Goal: Task Accomplishment & Management: Use online tool/utility

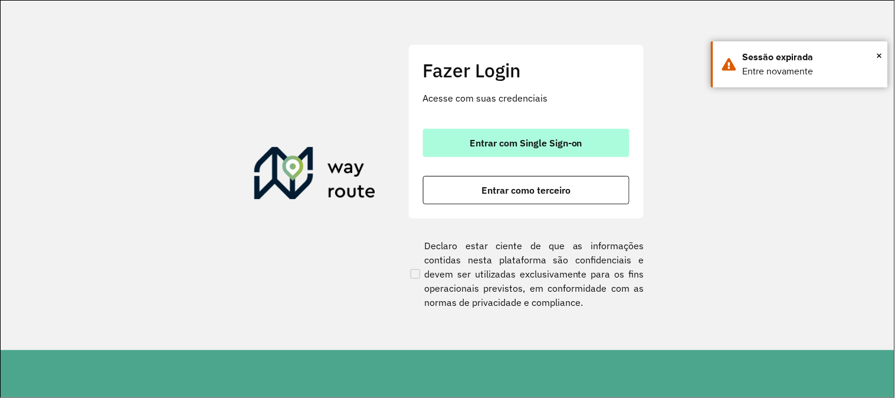
click at [516, 131] on button "Entrar com Single Sign-on" at bounding box center [526, 143] width 207 height 28
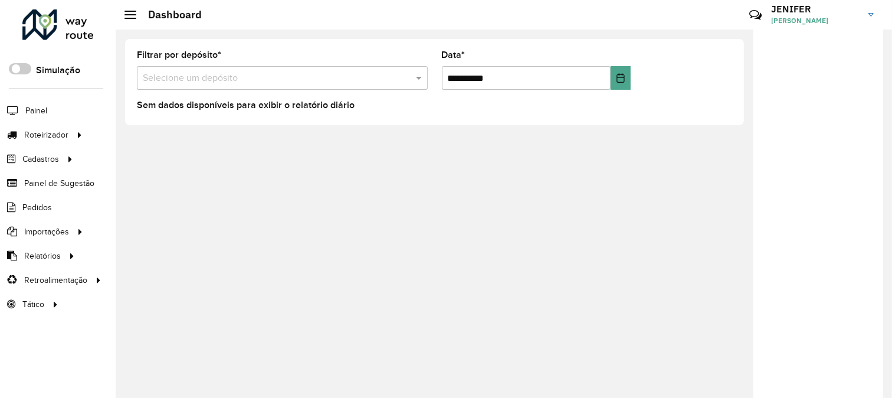
click at [0, 0] on link "Consulta de setores" at bounding box center [0, 0] width 0 height 0
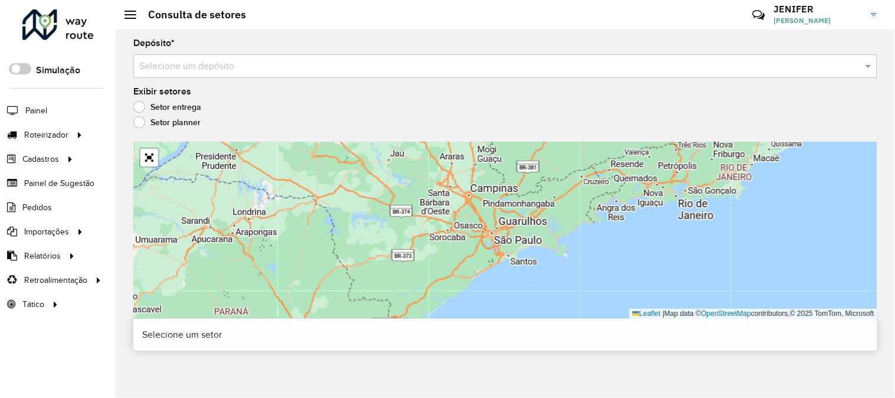
click at [260, 61] on input "text" at bounding box center [493, 67] width 709 height 14
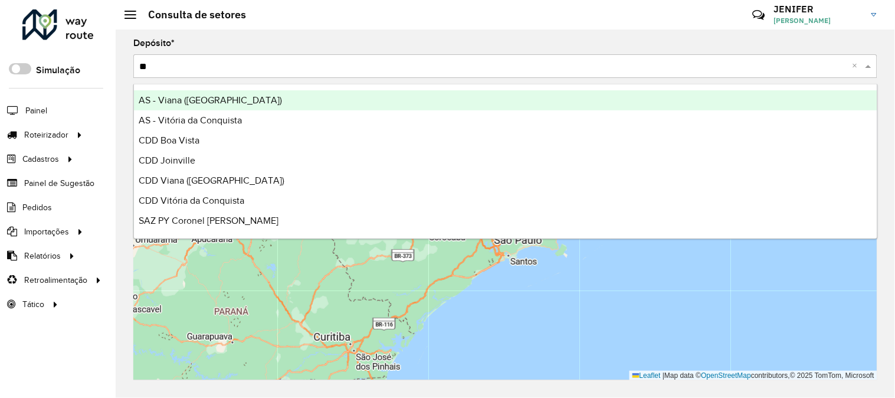
type input "***"
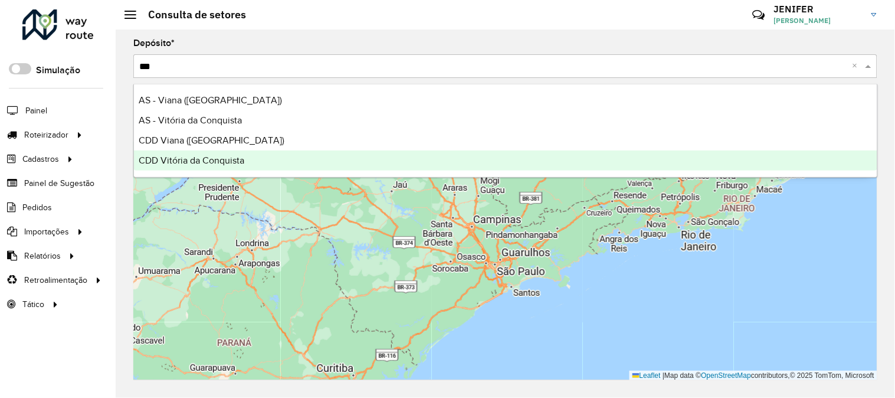
click at [216, 155] on span "CDD Vitória da Conquista" at bounding box center [192, 160] width 106 height 10
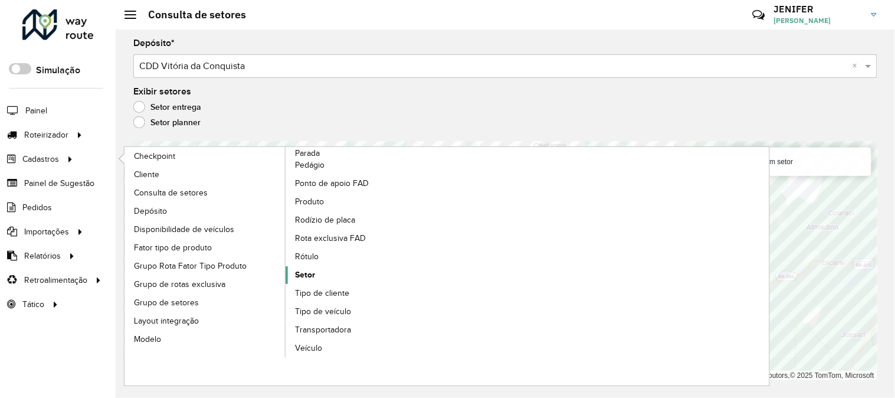
click at [312, 276] on span "Setor" at bounding box center [305, 275] width 20 height 12
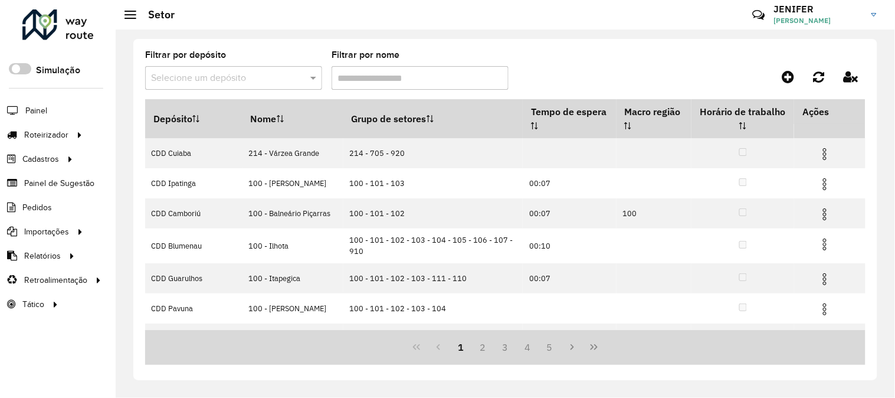
click at [163, 75] on input "text" at bounding box center [222, 78] width 142 height 14
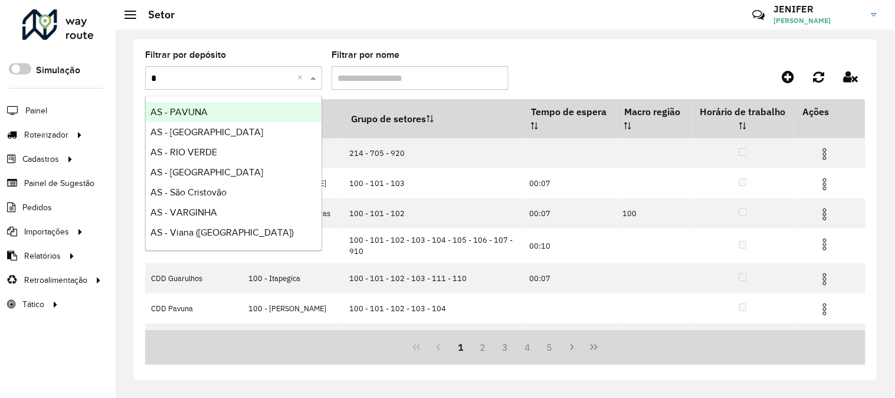
type input "**"
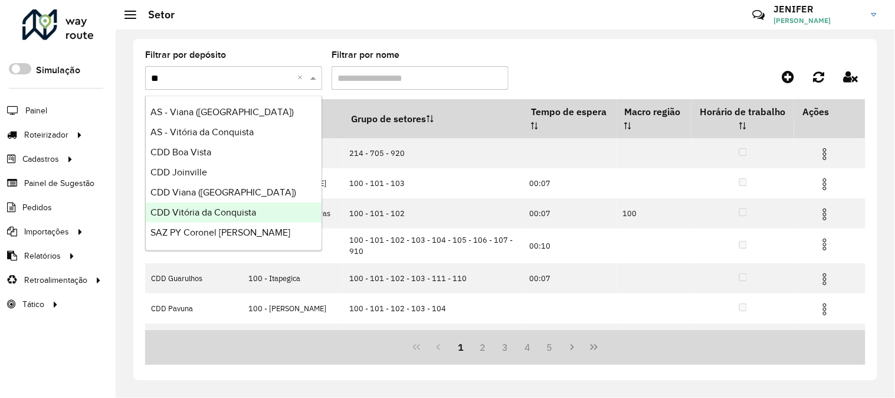
click at [204, 205] on div "CDD Vitória da Conquista" at bounding box center [234, 212] width 176 height 20
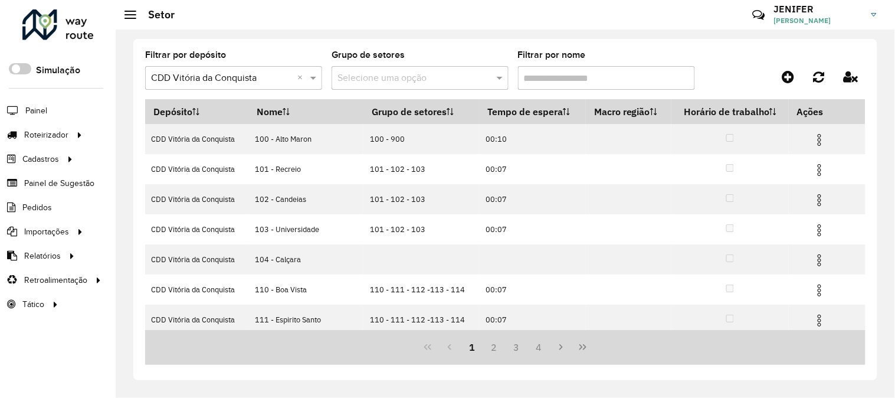
scroll to position [156, 0]
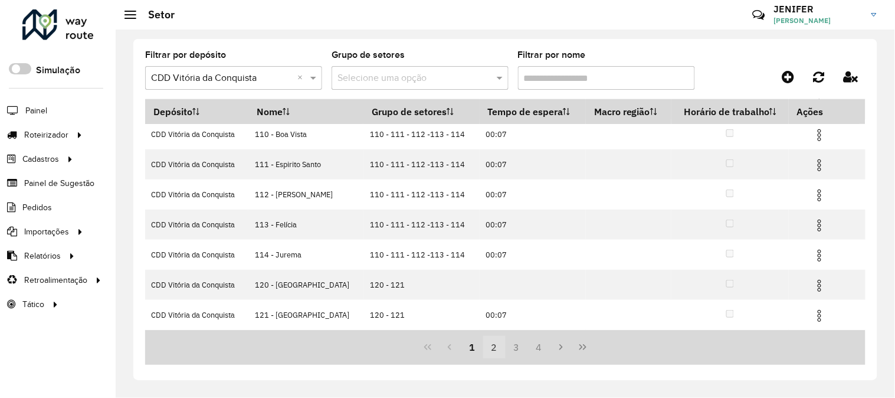
click at [490, 346] on button "2" at bounding box center [494, 347] width 22 height 22
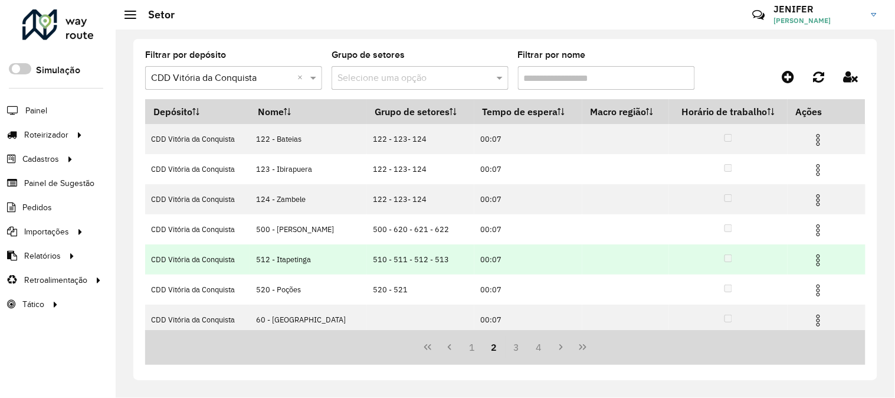
scroll to position [66, 0]
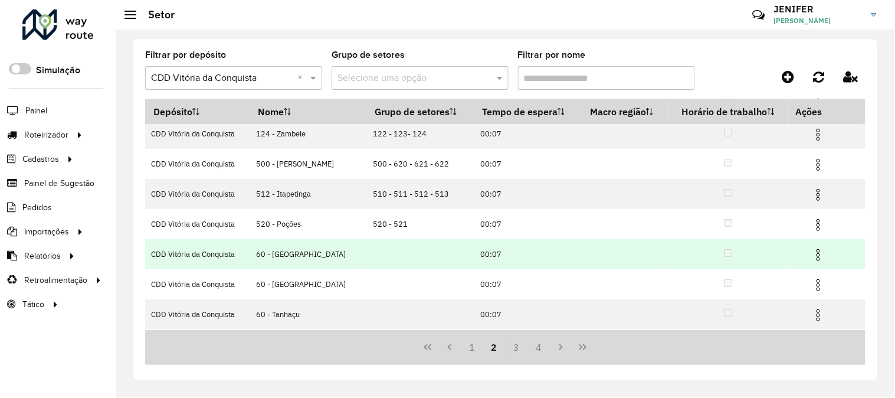
click at [813, 250] on img at bounding box center [819, 255] width 14 height 14
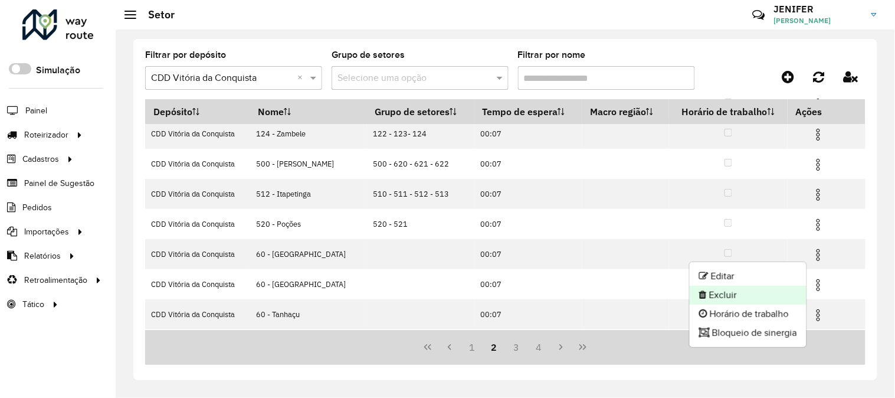
click at [727, 292] on li "Excluir" at bounding box center [748, 295] width 117 height 19
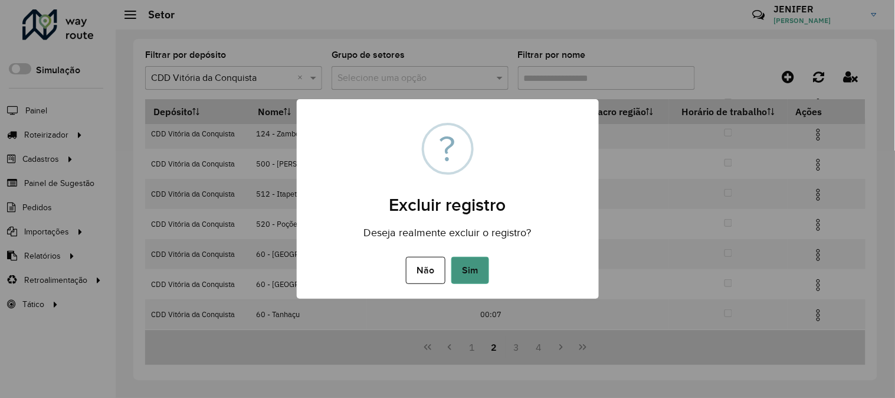
click at [486, 266] on button "Sim" at bounding box center [470, 270] width 38 height 27
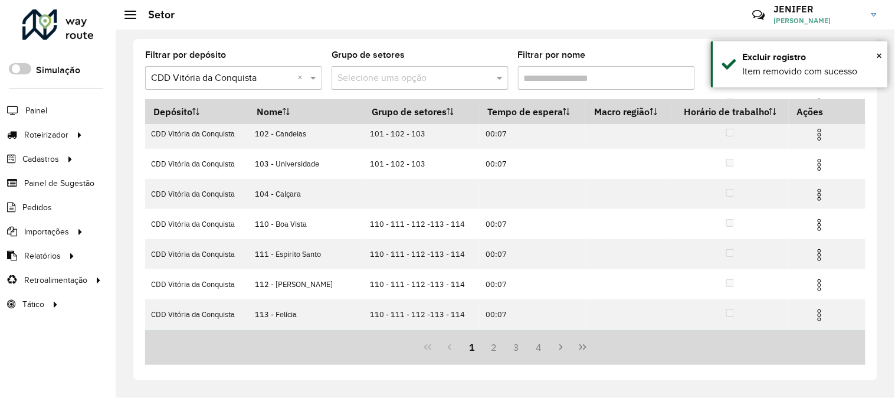
scroll to position [156, 0]
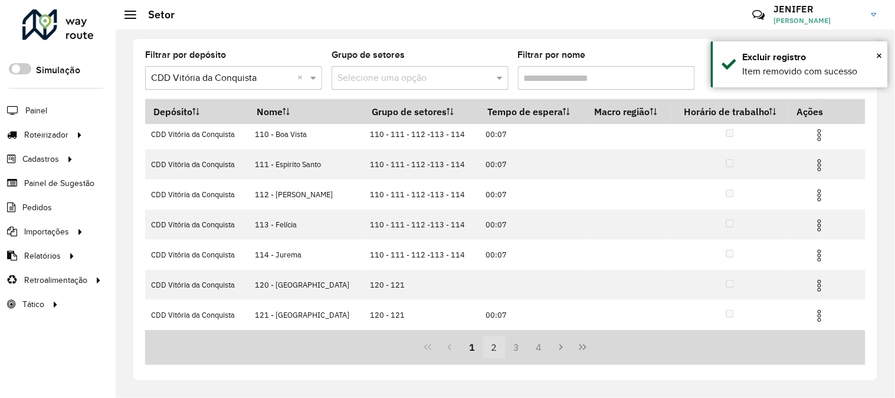
click at [490, 349] on button "2" at bounding box center [494, 347] width 22 height 22
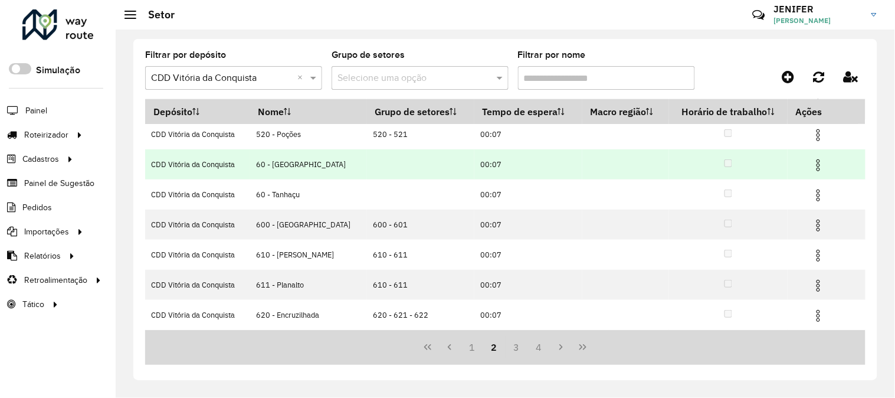
click at [816, 161] on img at bounding box center [819, 165] width 14 height 14
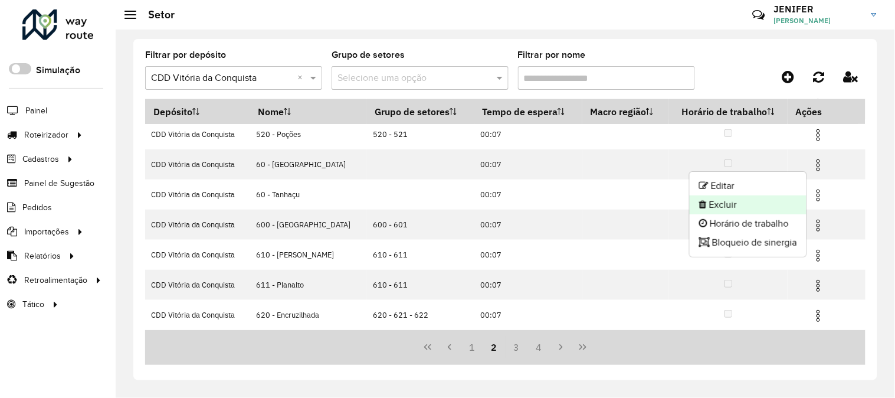
click at [724, 205] on li "Excluir" at bounding box center [748, 204] width 117 height 19
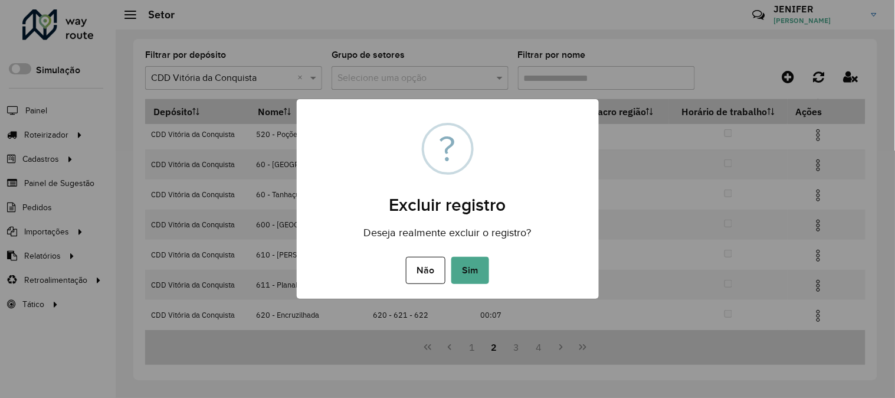
click at [476, 273] on button "Sim" at bounding box center [470, 270] width 38 height 27
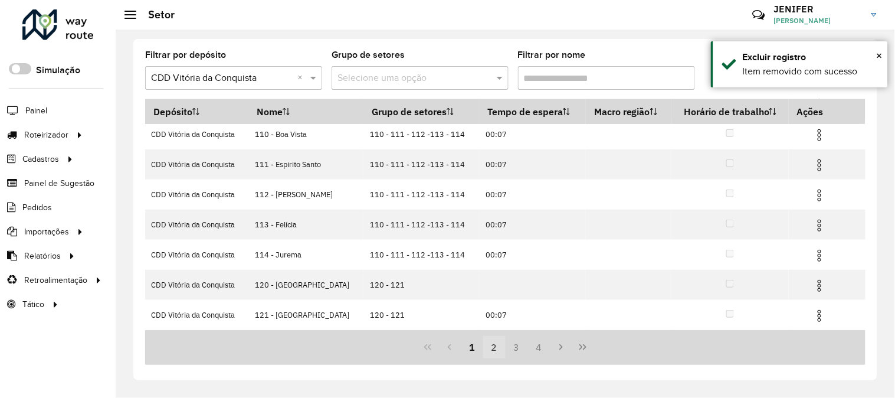
click at [489, 343] on button "2" at bounding box center [494, 347] width 22 height 22
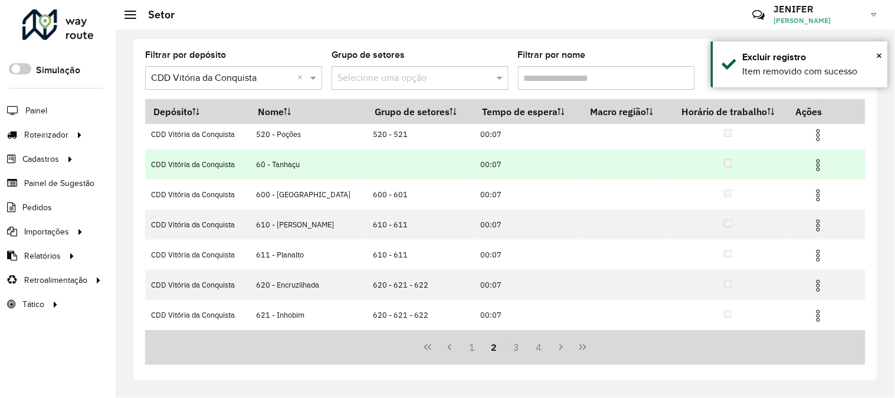
click at [812, 160] on img at bounding box center [819, 165] width 14 height 14
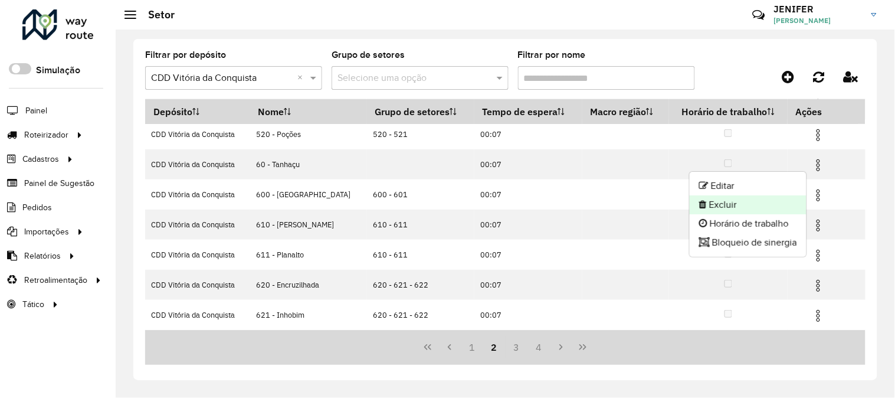
click at [731, 204] on li "Excluir" at bounding box center [748, 204] width 117 height 19
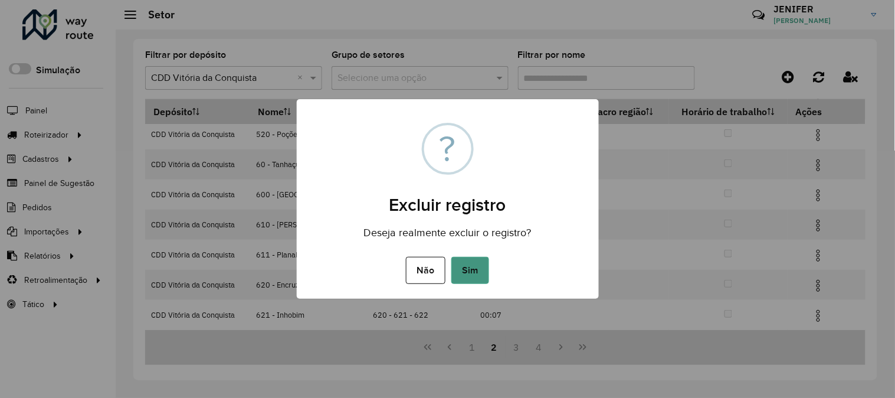
click at [462, 269] on button "Sim" at bounding box center [470, 270] width 38 height 27
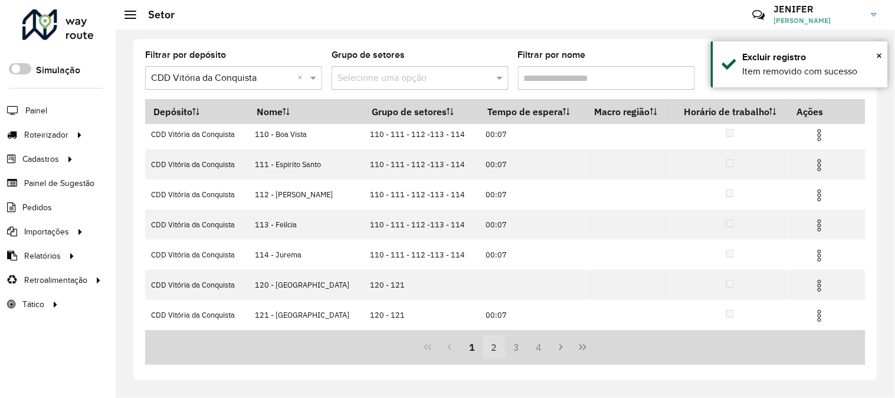
click at [496, 348] on button "2" at bounding box center [494, 347] width 22 height 22
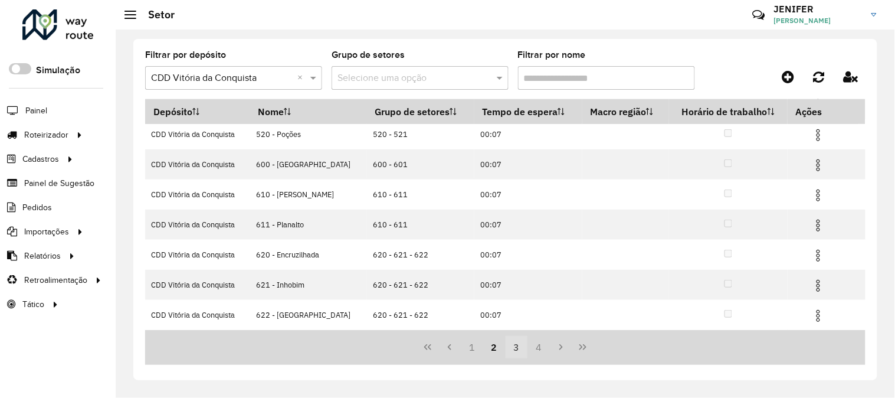
click at [512, 346] on button "3" at bounding box center [517, 347] width 22 height 22
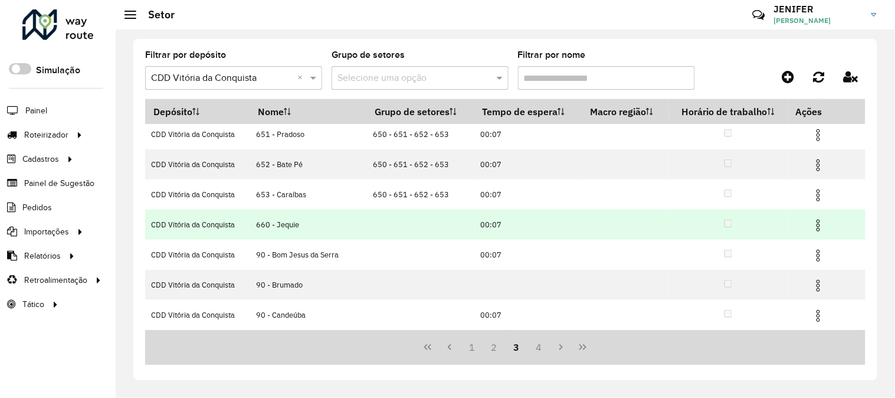
click at [813, 223] on img at bounding box center [819, 225] width 14 height 14
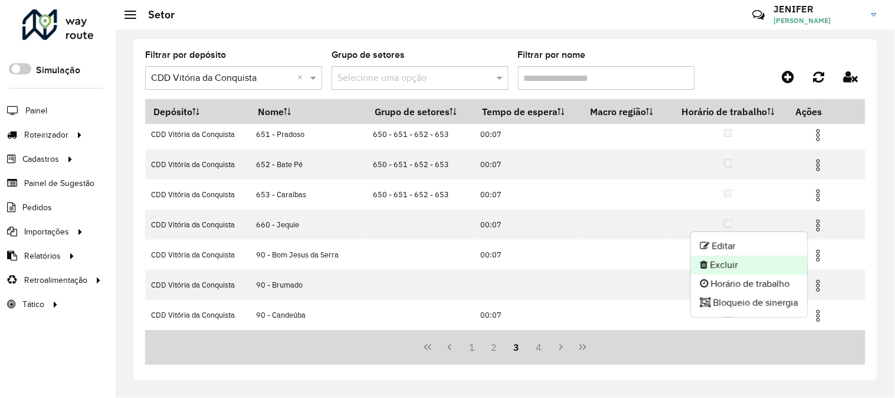
click at [724, 263] on li "Excluir" at bounding box center [749, 265] width 117 height 19
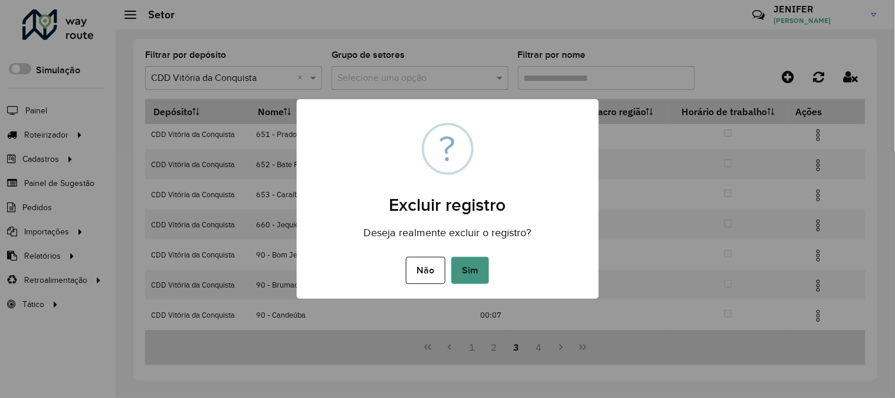
click at [469, 261] on button "Sim" at bounding box center [470, 270] width 38 height 27
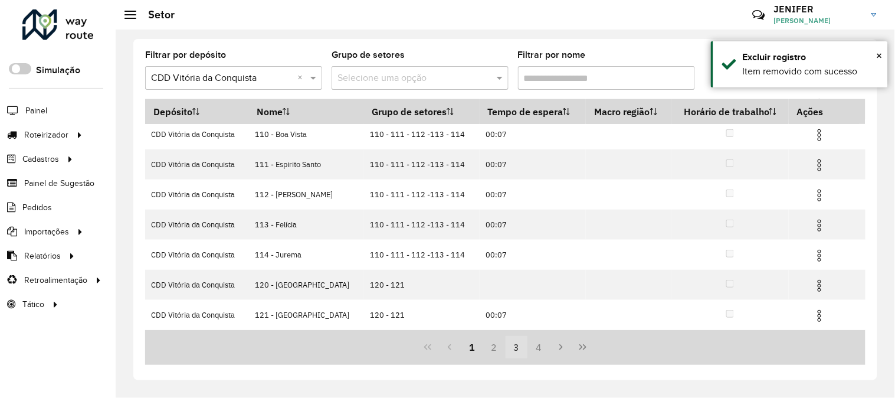
click at [522, 345] on button "3" at bounding box center [517, 347] width 22 height 22
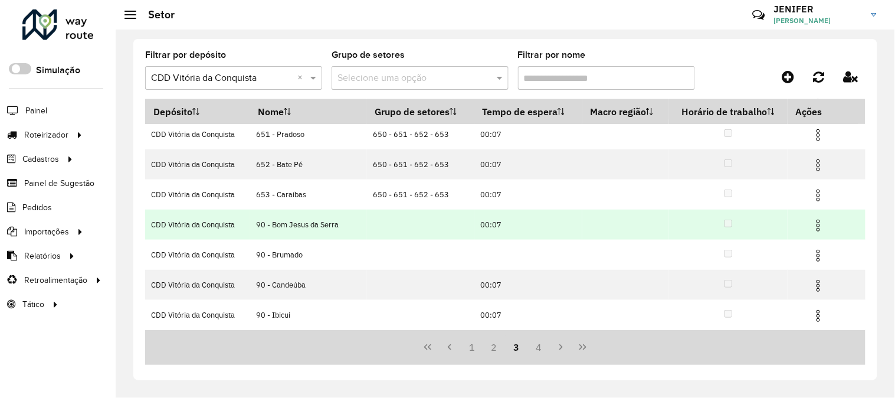
click at [817, 220] on img at bounding box center [819, 225] width 14 height 14
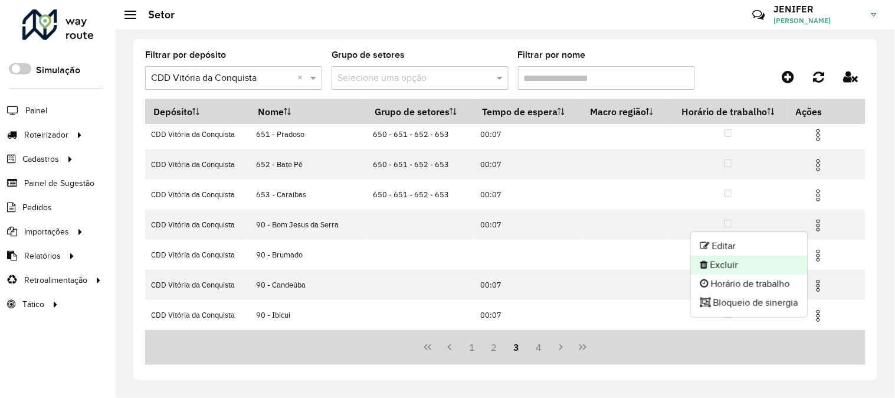
click at [729, 264] on li "Excluir" at bounding box center [749, 265] width 117 height 19
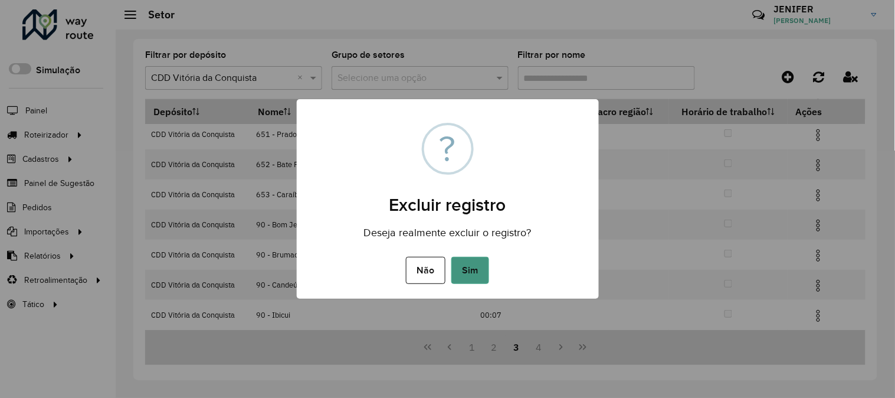
click at [475, 270] on button "Sim" at bounding box center [470, 270] width 38 height 27
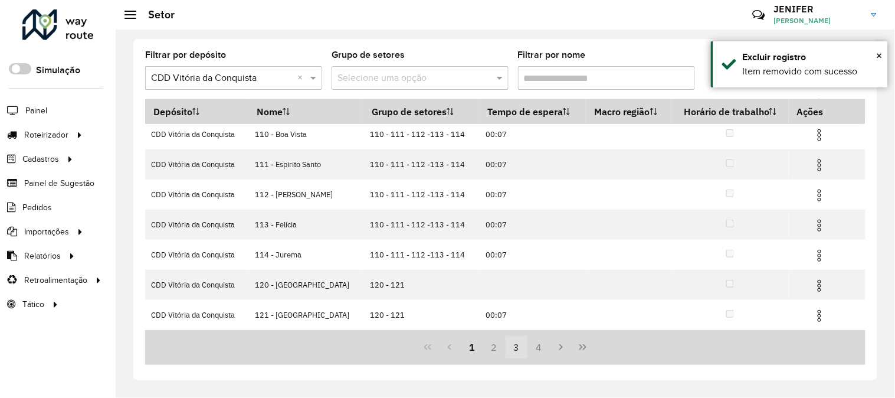
click at [513, 345] on button "3" at bounding box center [517, 347] width 22 height 22
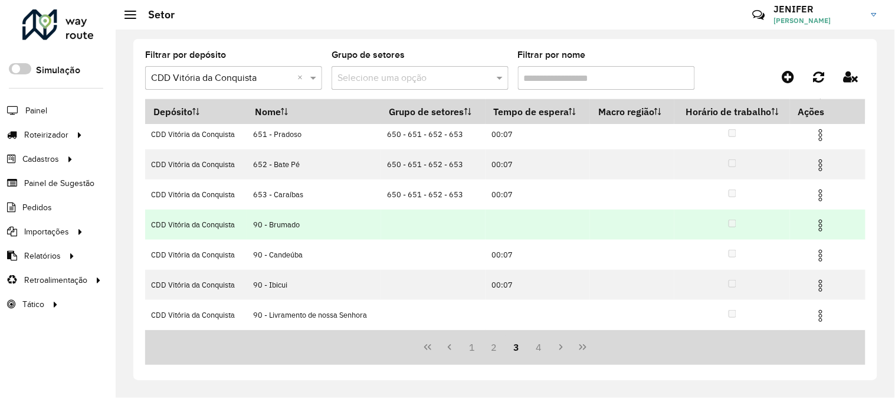
click at [819, 223] on img at bounding box center [821, 225] width 14 height 14
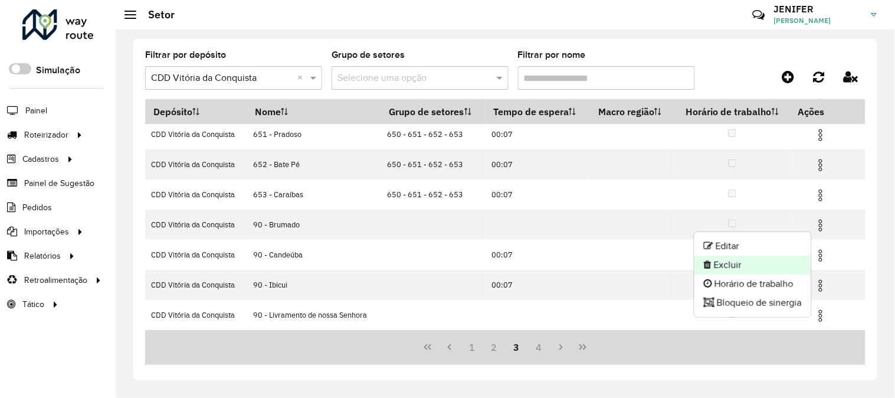
click at [736, 267] on li "Excluir" at bounding box center [753, 265] width 117 height 19
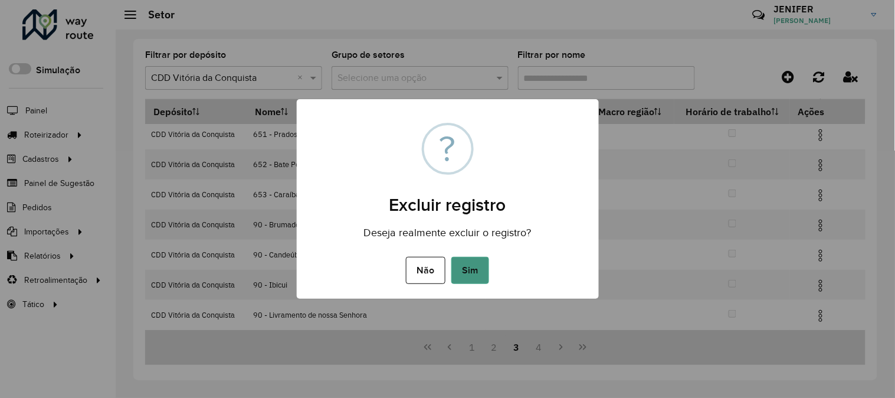
click at [475, 269] on button "Sim" at bounding box center [470, 270] width 38 height 27
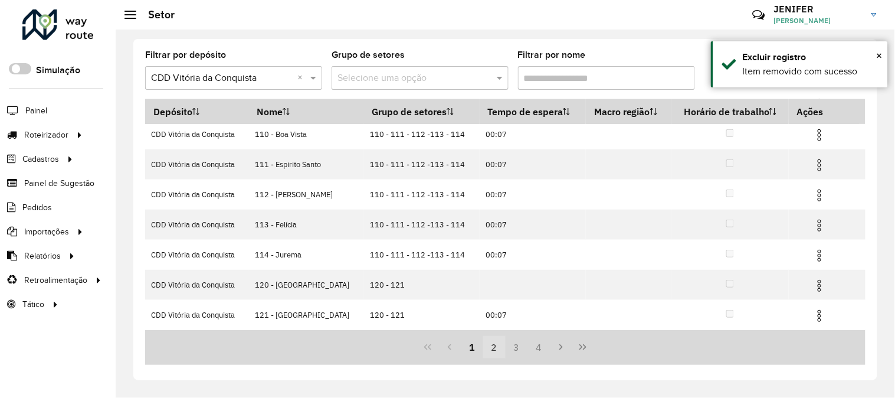
click at [497, 344] on button "2" at bounding box center [494, 347] width 22 height 22
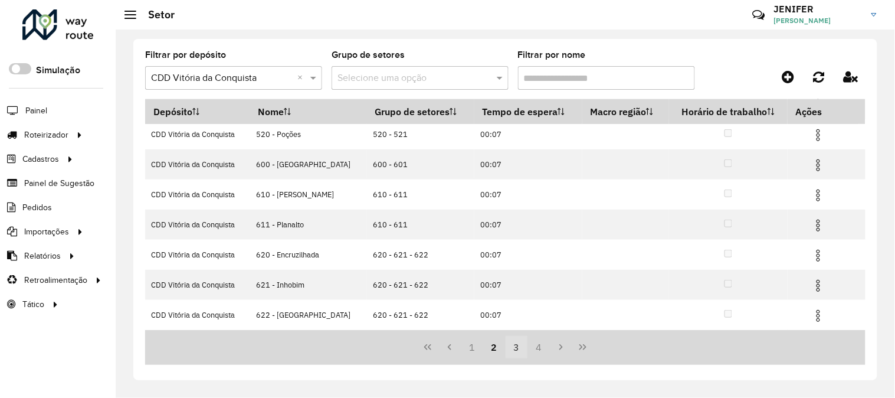
click at [512, 345] on button "3" at bounding box center [517, 347] width 22 height 22
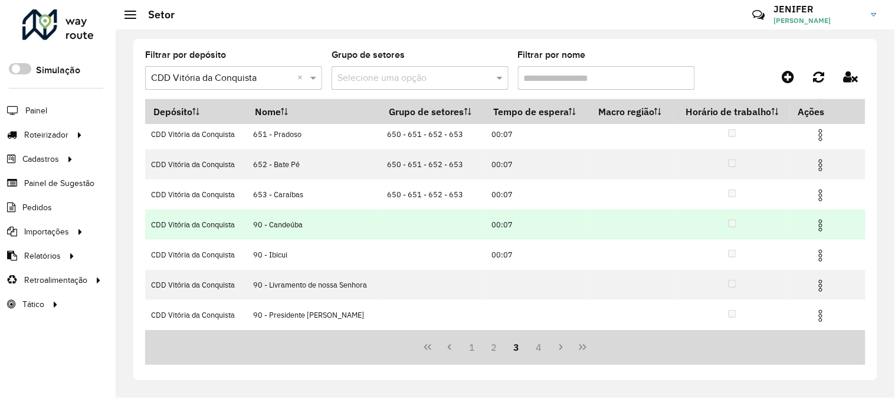
click at [821, 220] on img at bounding box center [821, 225] width 14 height 14
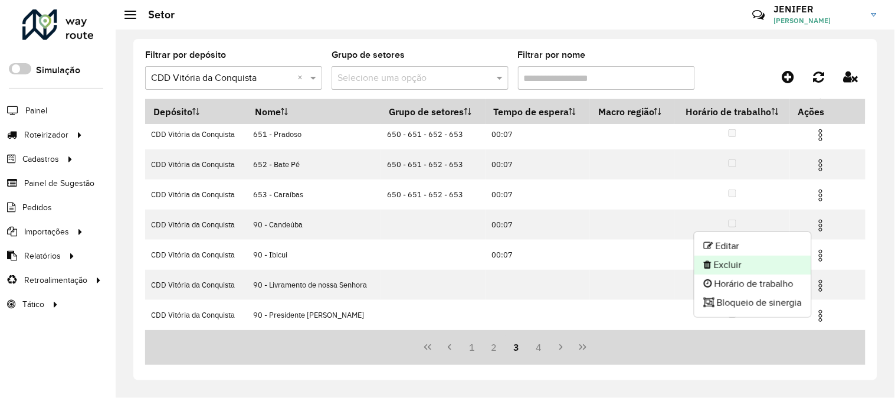
click at [740, 266] on li "Excluir" at bounding box center [753, 265] width 117 height 19
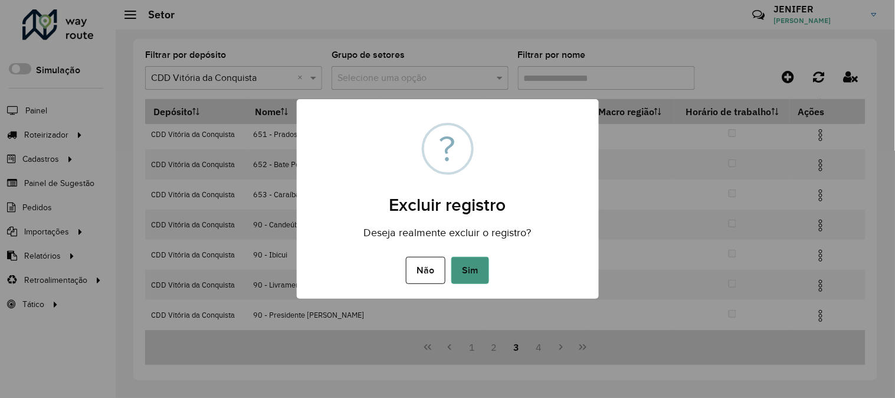
click at [476, 266] on button "Sim" at bounding box center [470, 270] width 38 height 27
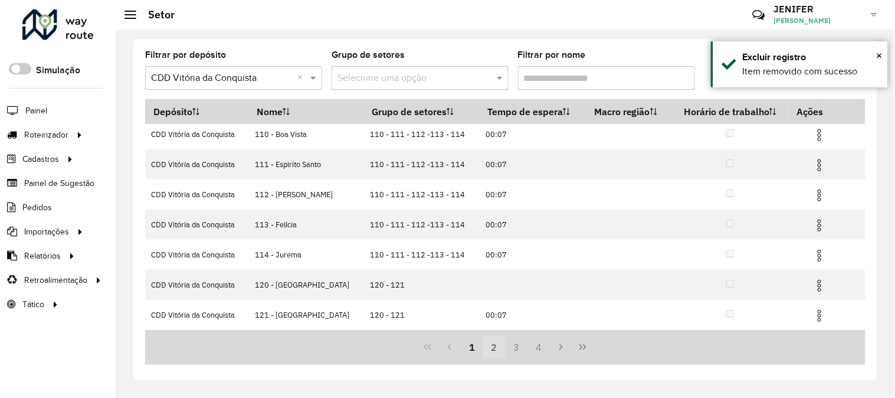
click at [496, 350] on button "2" at bounding box center [494, 347] width 22 height 22
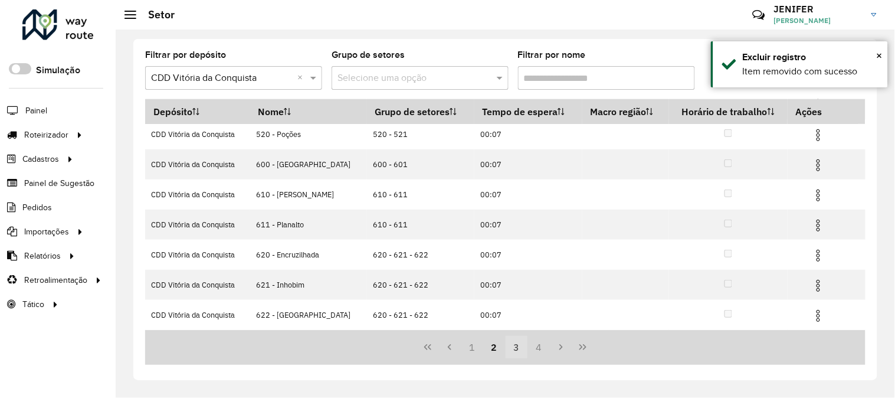
click at [512, 351] on button "3" at bounding box center [517, 347] width 22 height 22
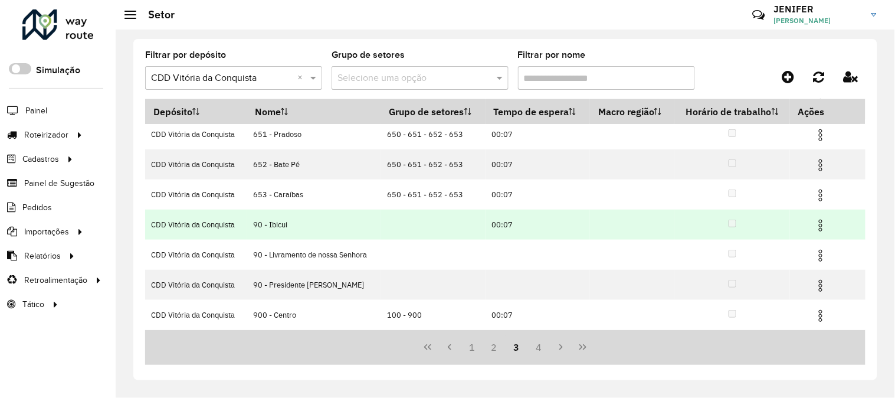
click at [819, 222] on img at bounding box center [821, 225] width 14 height 14
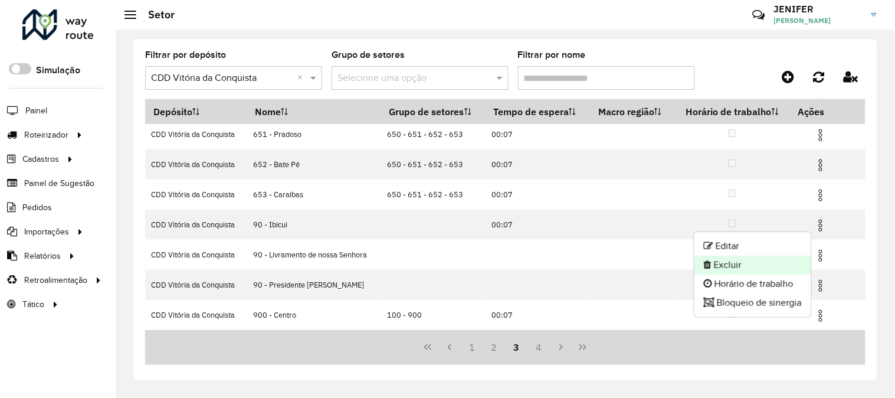
click at [726, 263] on li "Excluir" at bounding box center [753, 265] width 117 height 19
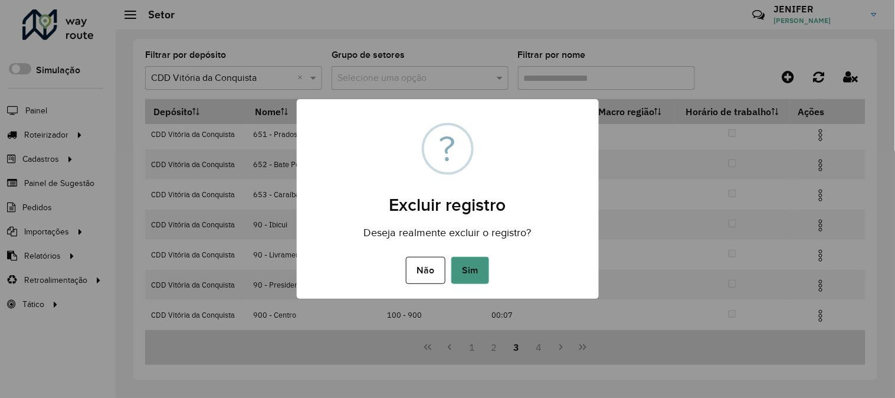
click at [479, 268] on button "Sim" at bounding box center [470, 270] width 38 height 27
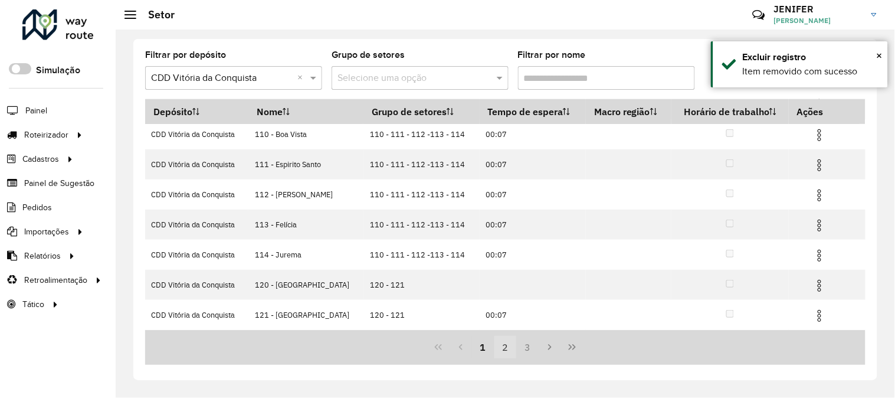
click at [509, 352] on button "2" at bounding box center [506, 347] width 22 height 22
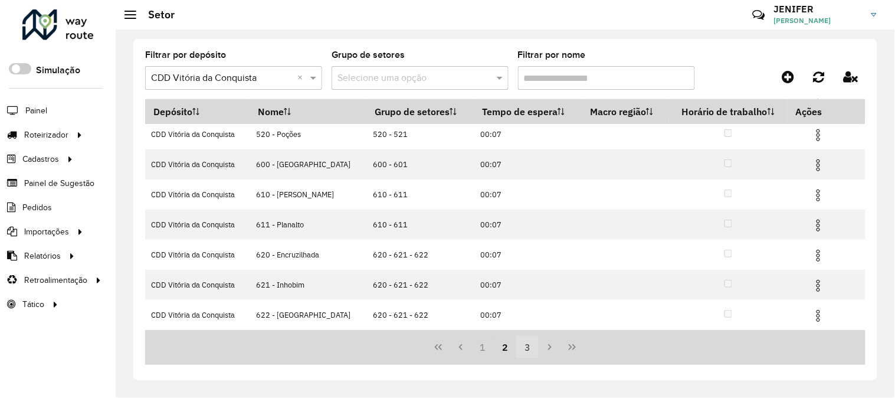
click at [528, 349] on button "3" at bounding box center [527, 347] width 22 height 22
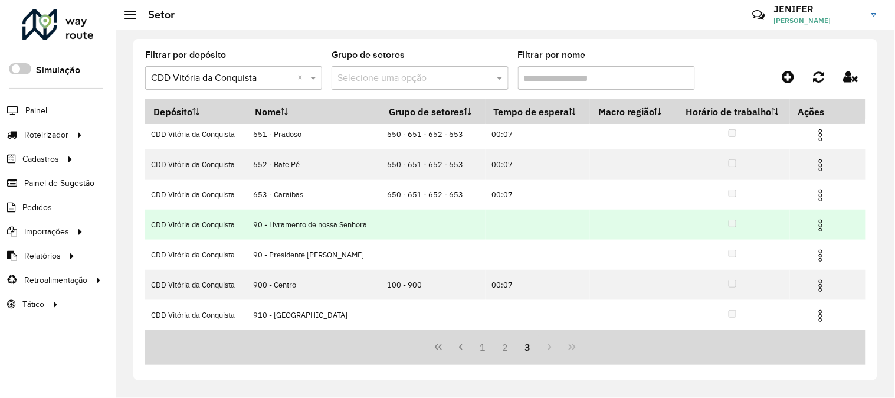
click at [819, 222] on img at bounding box center [821, 225] width 14 height 14
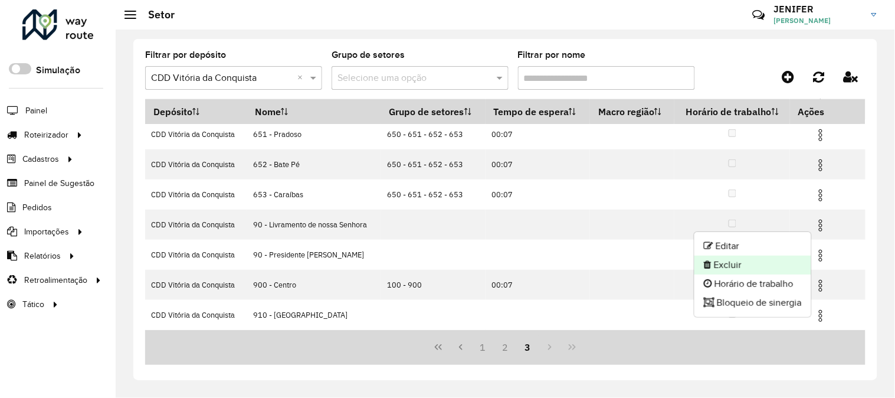
click at [735, 263] on li "Excluir" at bounding box center [753, 265] width 117 height 19
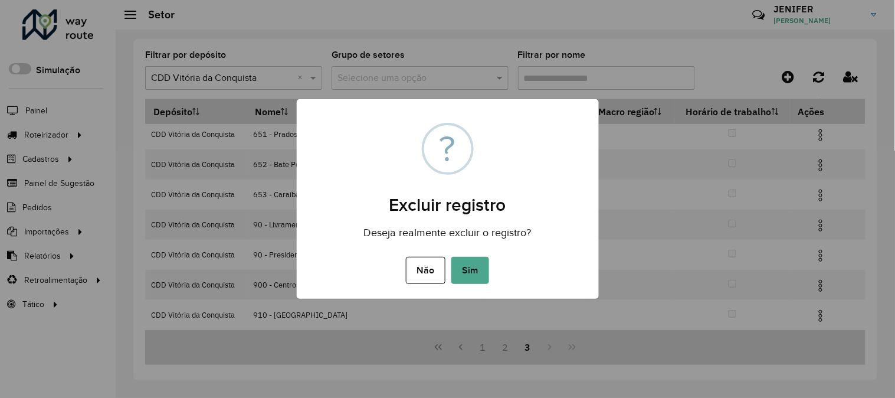
click at [468, 269] on button "Sim" at bounding box center [470, 270] width 38 height 27
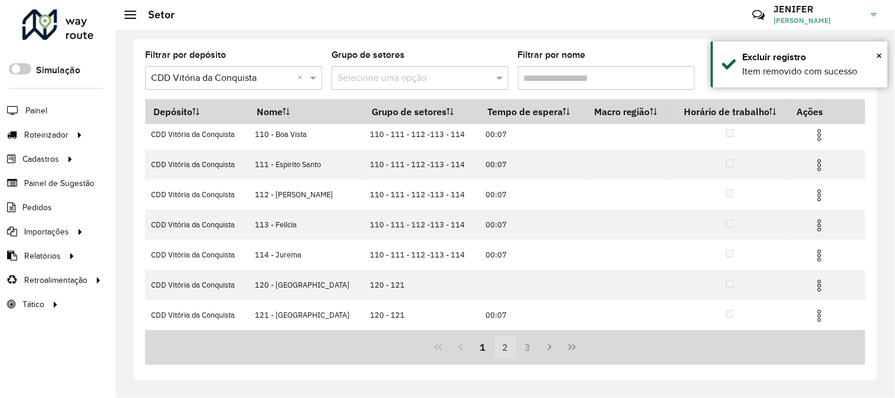
click at [503, 346] on button "2" at bounding box center [506, 347] width 22 height 22
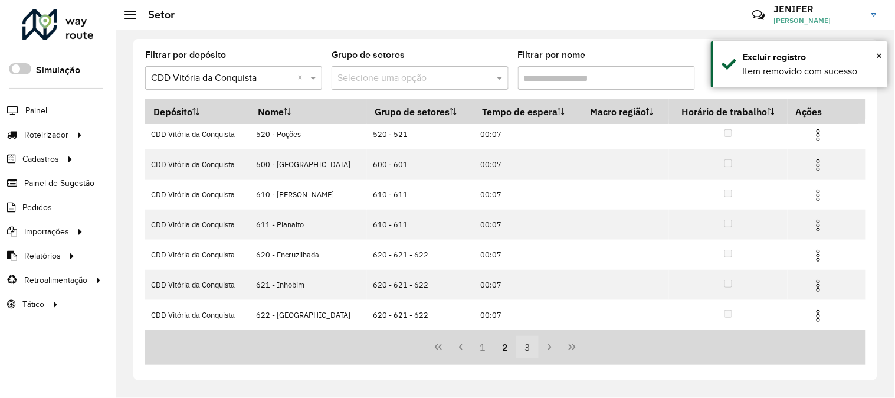
click at [521, 351] on button "3" at bounding box center [527, 347] width 22 height 22
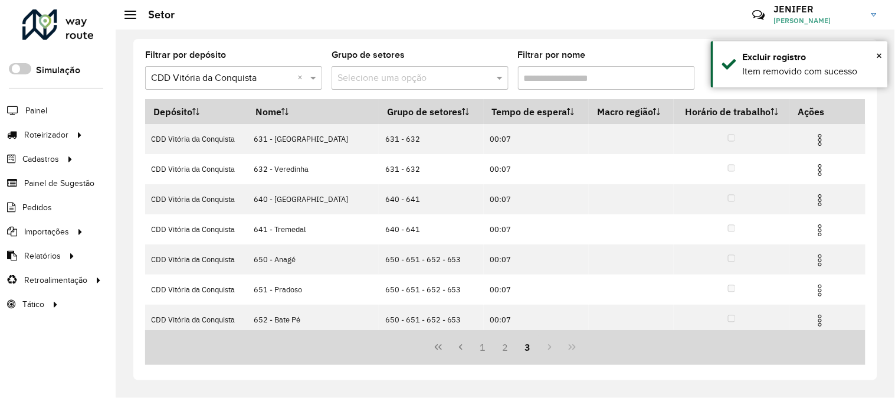
scroll to position [126, 0]
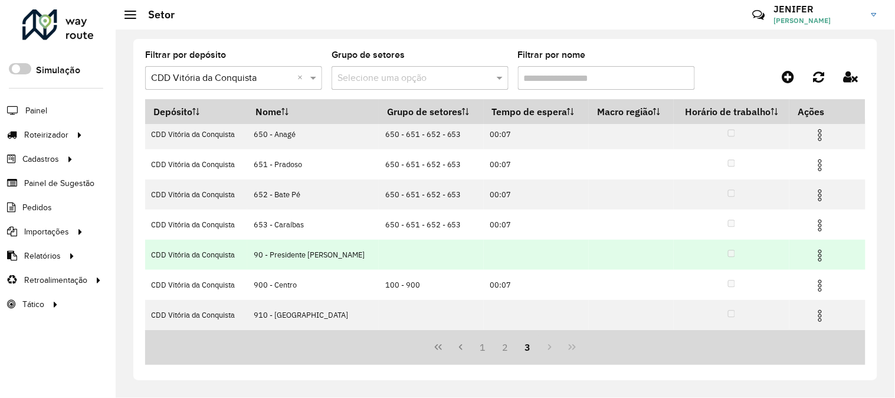
click at [816, 254] on img at bounding box center [820, 255] width 14 height 14
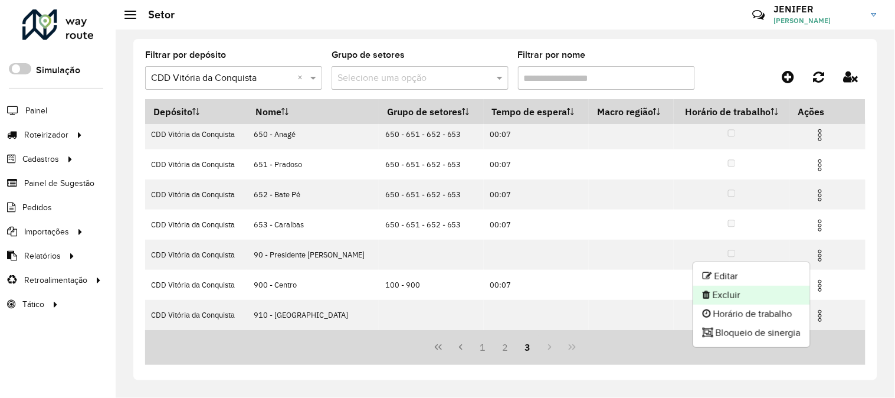
click at [728, 297] on li "Excluir" at bounding box center [751, 295] width 117 height 19
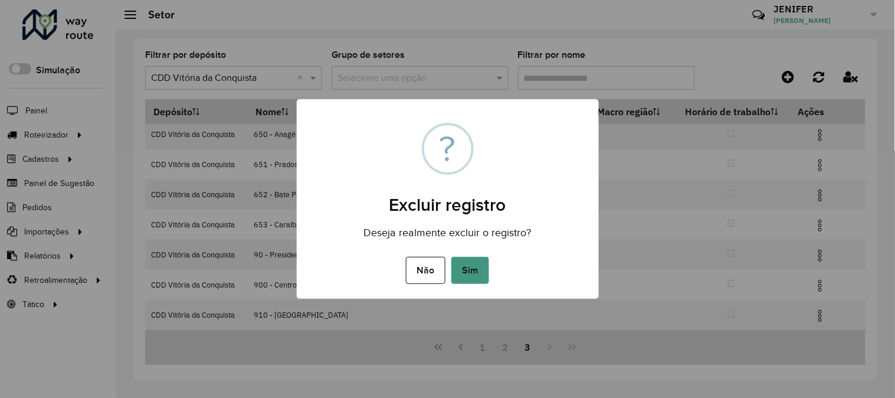
click at [486, 271] on button "Sim" at bounding box center [470, 270] width 38 height 27
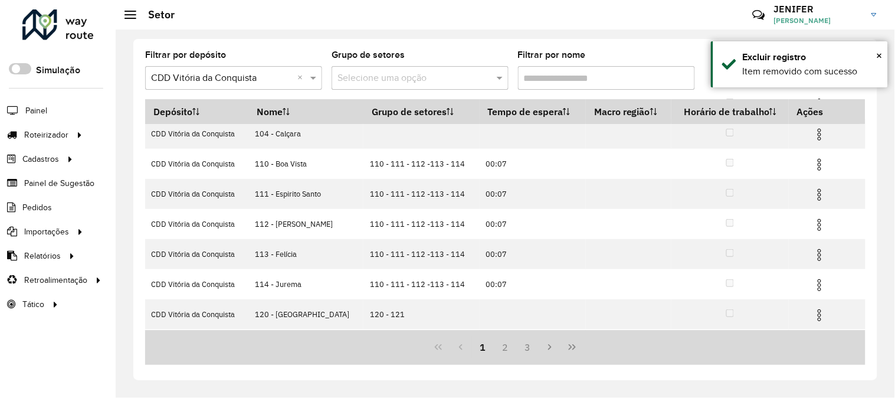
scroll to position [156, 0]
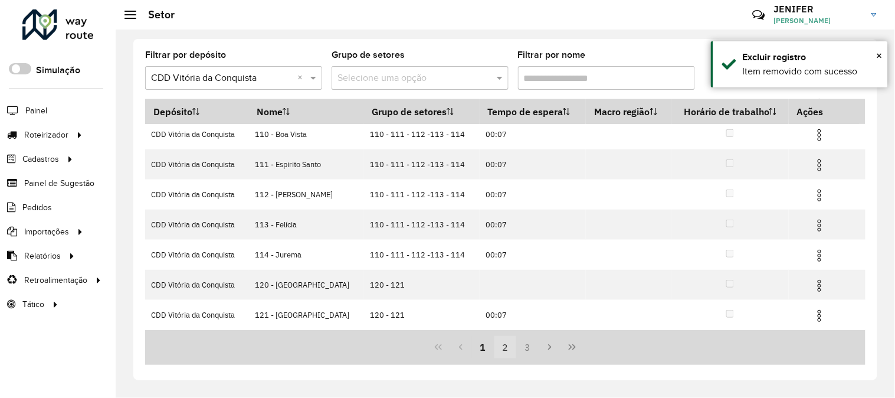
click at [500, 347] on button "2" at bounding box center [506, 347] width 22 height 22
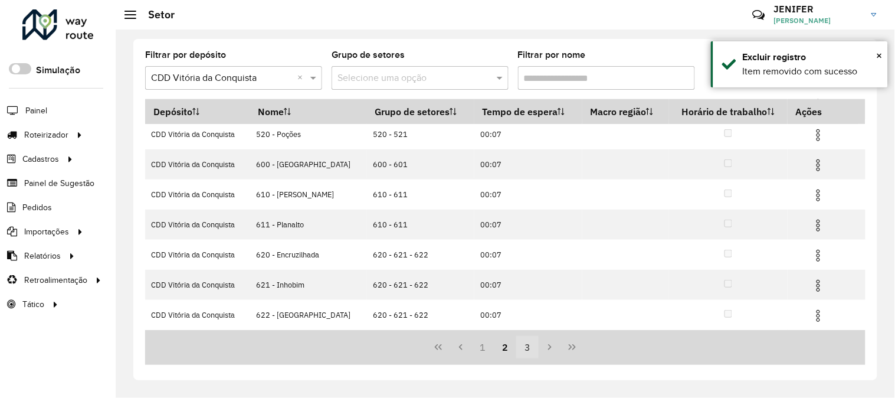
click at [526, 346] on button "3" at bounding box center [527, 347] width 22 height 22
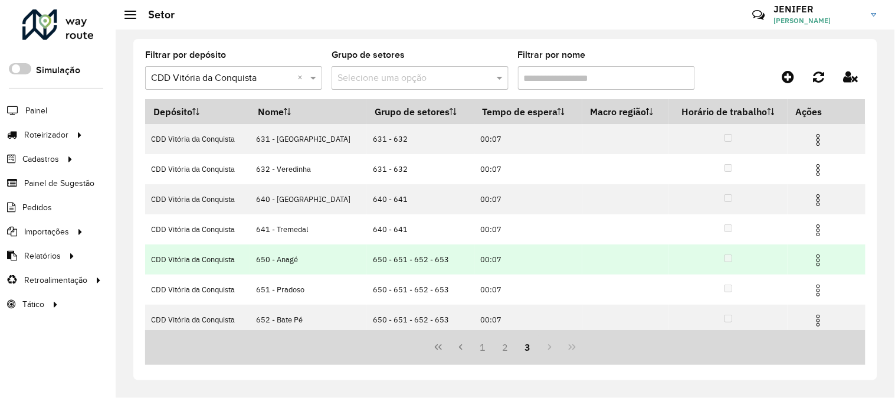
scroll to position [96, 0]
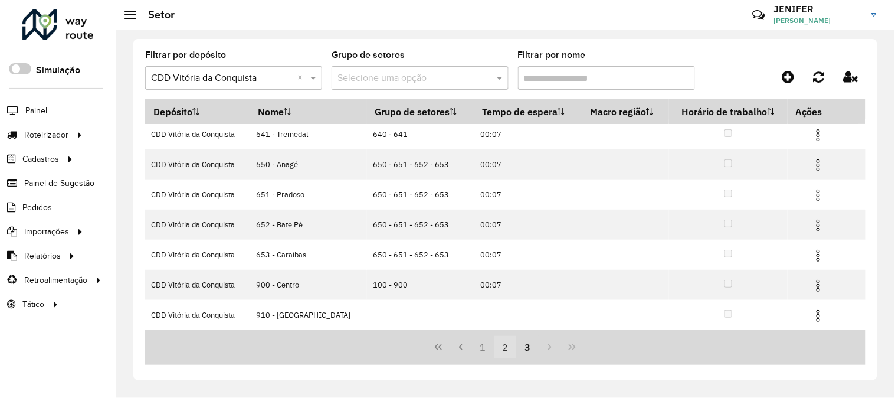
click at [503, 350] on button "2" at bounding box center [506, 347] width 22 height 22
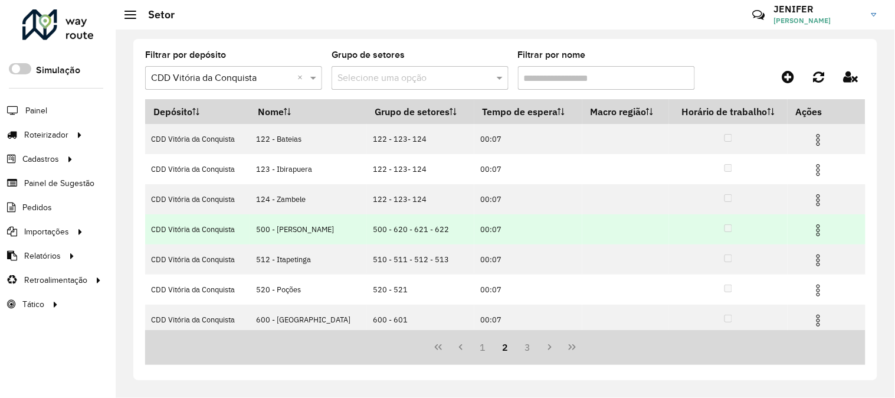
scroll to position [156, 0]
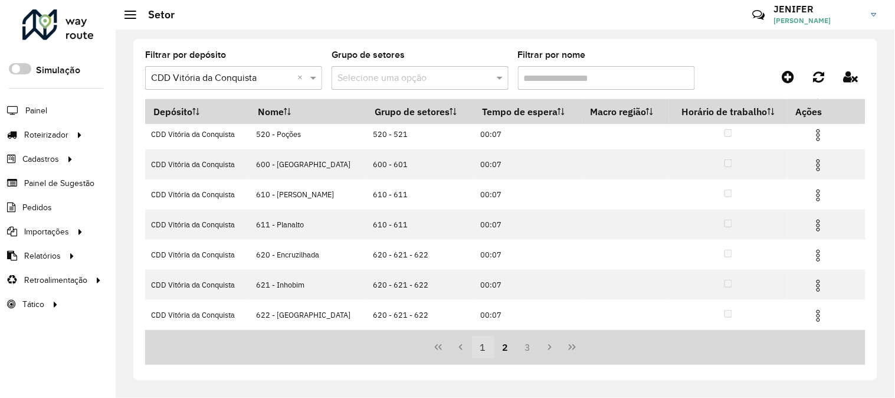
click at [480, 345] on button "1" at bounding box center [483, 347] width 22 height 22
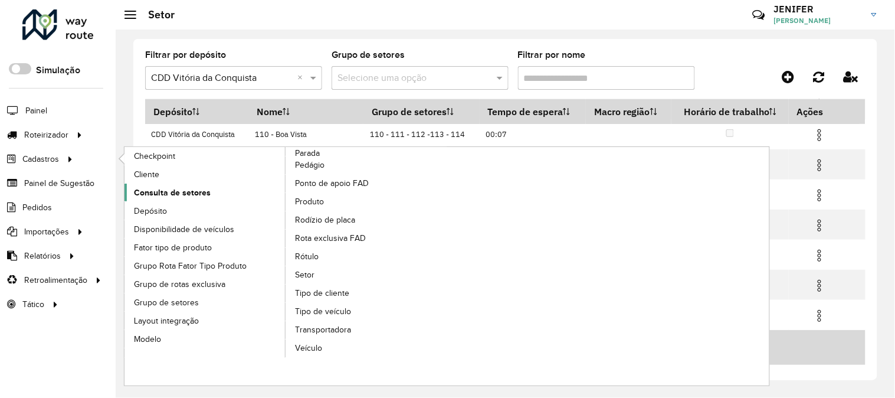
click at [192, 192] on span "Consulta de setores" at bounding box center [172, 193] width 77 height 12
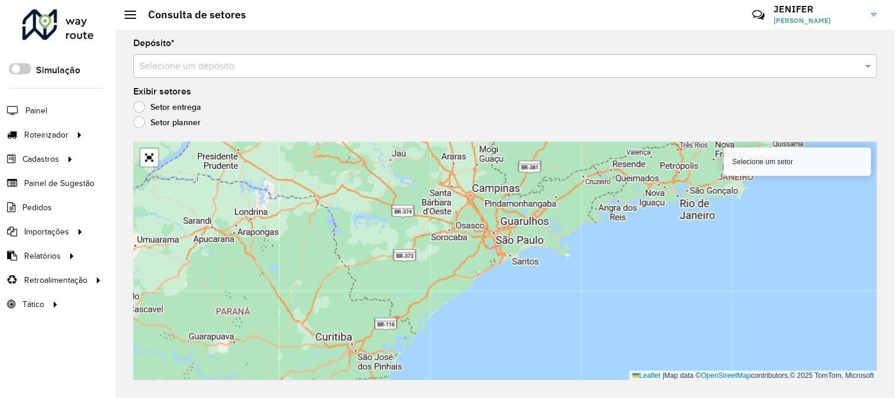
click at [243, 60] on input "text" at bounding box center [493, 67] width 709 height 14
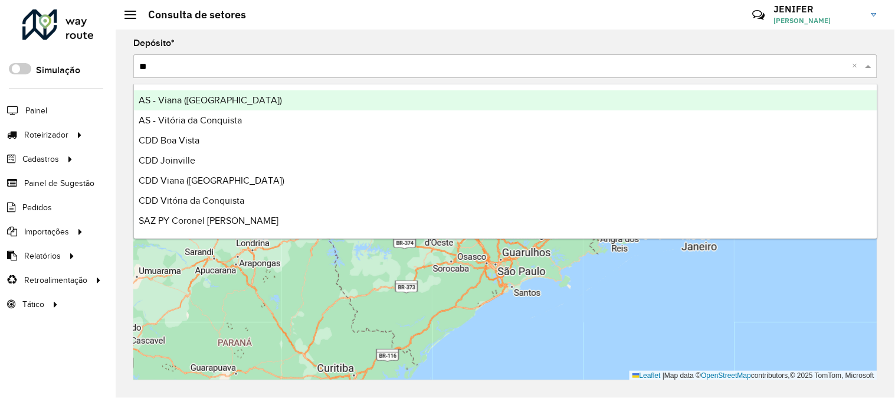
type input "***"
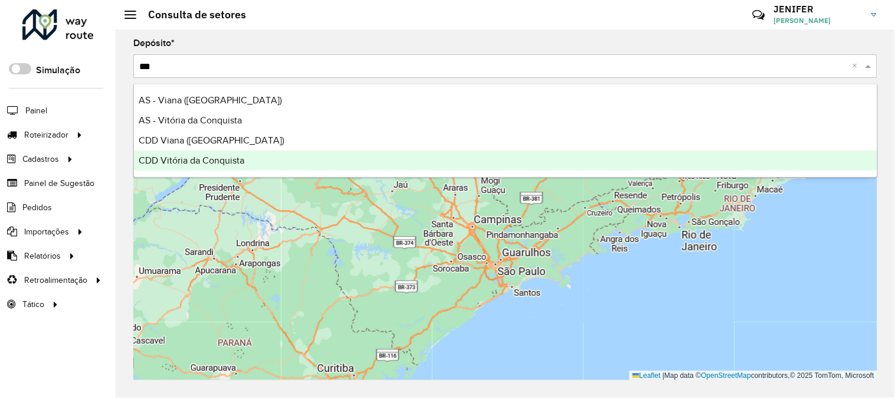
click at [182, 153] on div "CDD Vitória da Conquista" at bounding box center [506, 160] width 744 height 20
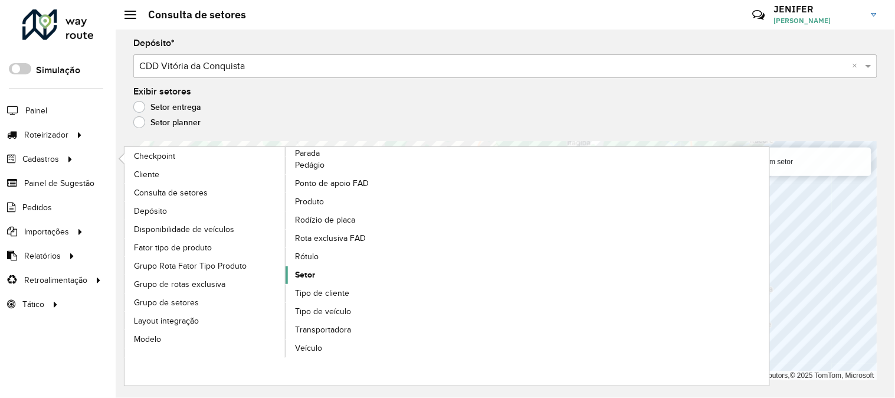
click at [317, 271] on link "Setor" at bounding box center [367, 275] width 162 height 18
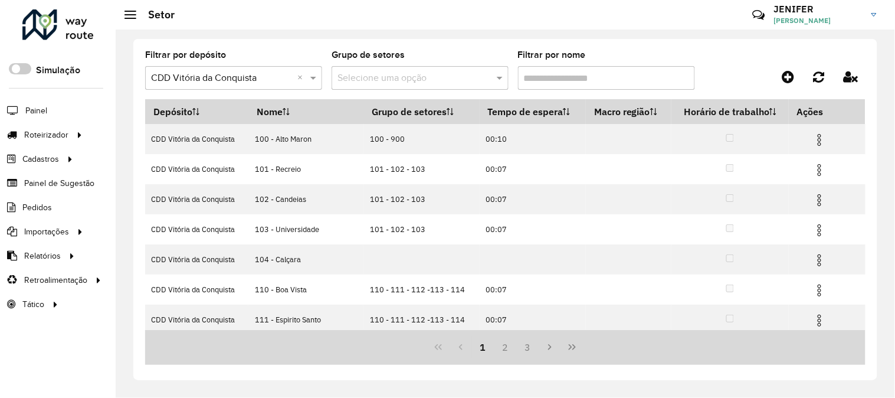
click at [547, 79] on input "Filtrar por nome" at bounding box center [606, 78] width 177 height 24
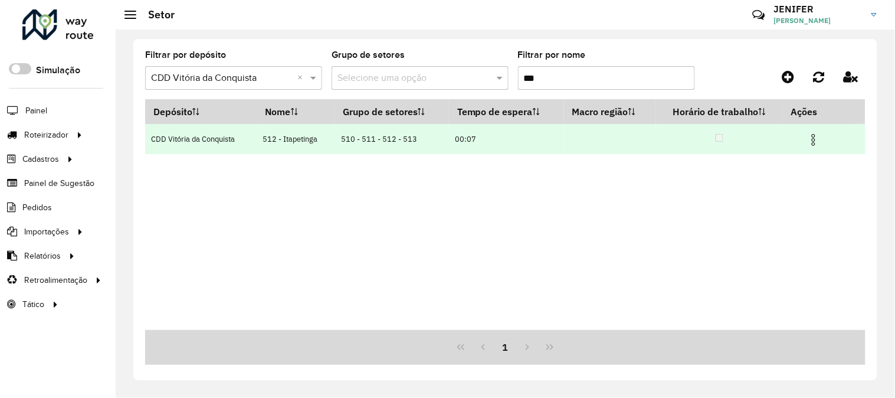
click at [813, 136] on img at bounding box center [814, 140] width 14 height 14
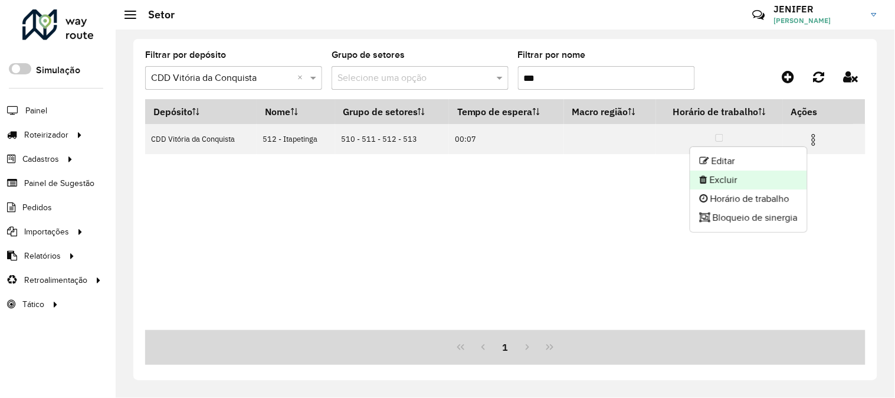
click at [739, 179] on li "Excluir" at bounding box center [749, 180] width 117 height 19
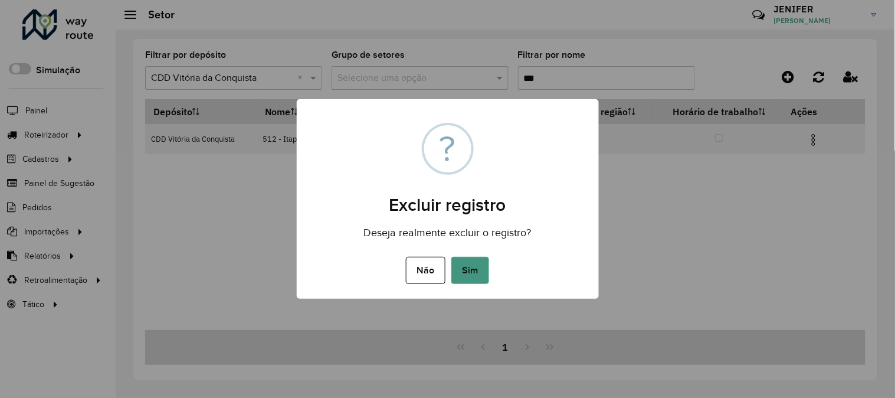
click at [469, 277] on button "Sim" at bounding box center [470, 270] width 38 height 27
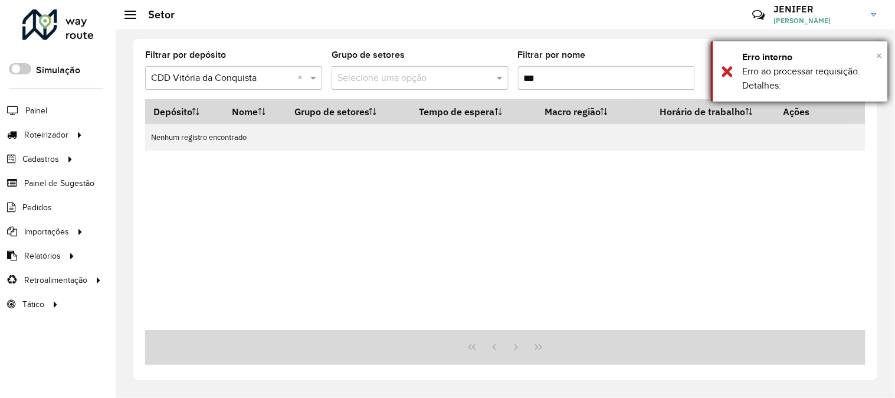
click at [882, 50] on span "×" at bounding box center [880, 55] width 6 height 13
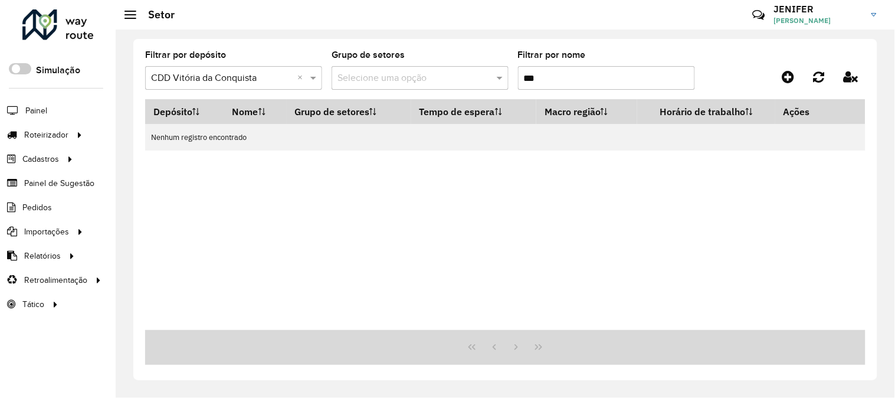
click at [606, 62] on div "Filtrar por nome ***" at bounding box center [606, 70] width 177 height 39
click at [594, 73] on input "***" at bounding box center [606, 78] width 177 height 24
click at [572, 74] on input "***" at bounding box center [606, 78] width 177 height 24
type input "*"
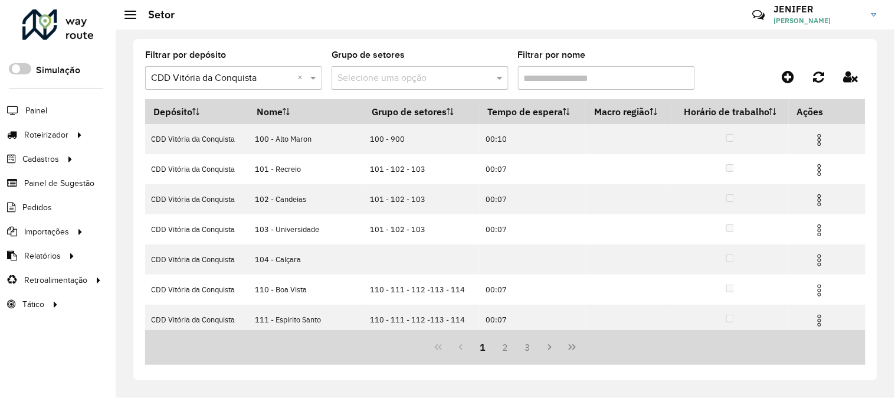
click at [572, 74] on input "Filtrar por nome" at bounding box center [606, 78] width 177 height 24
type input "***"
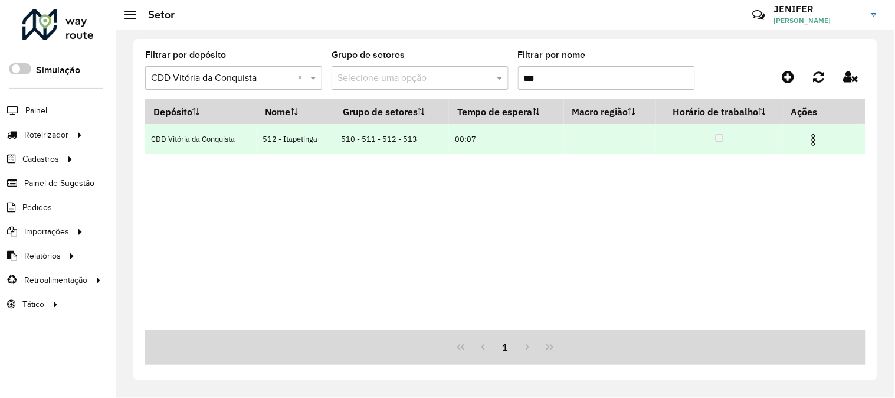
click at [814, 140] on img at bounding box center [814, 140] width 14 height 14
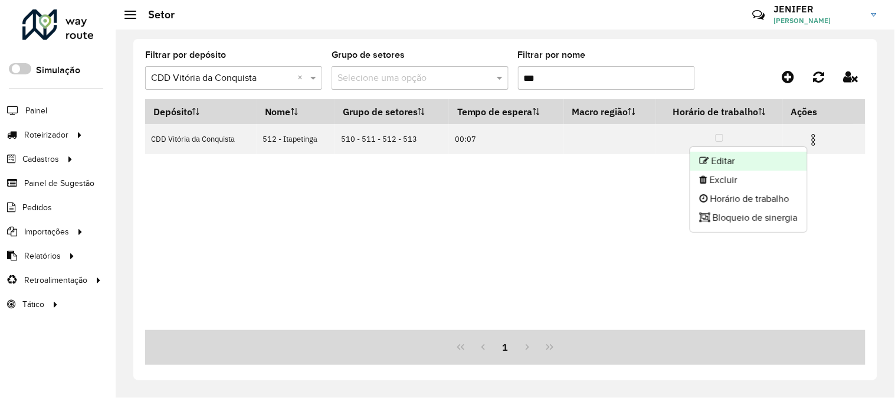
click at [732, 158] on li "Editar" at bounding box center [749, 161] width 117 height 19
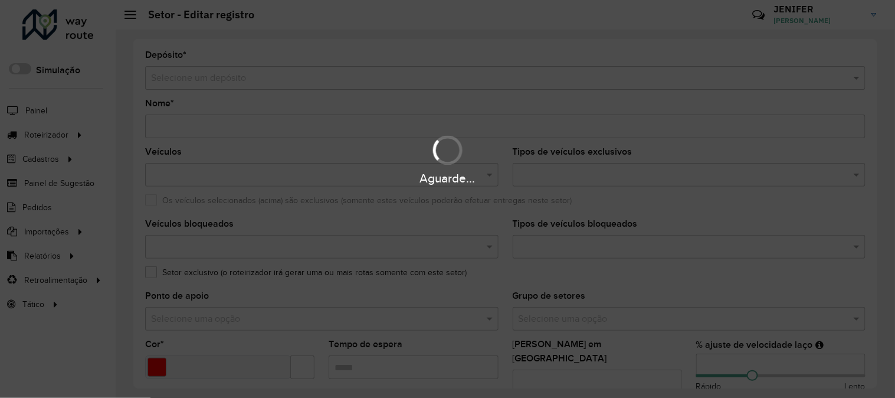
type input "**********"
type input "*******"
type input "*****"
type input "*"
type input "**"
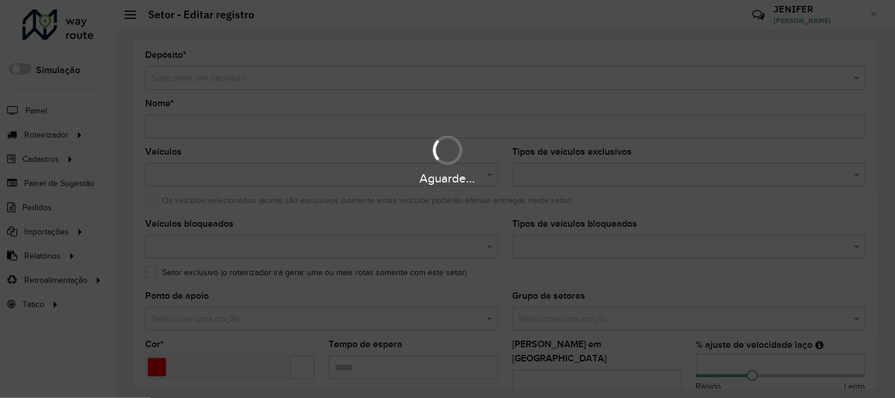
type input "**"
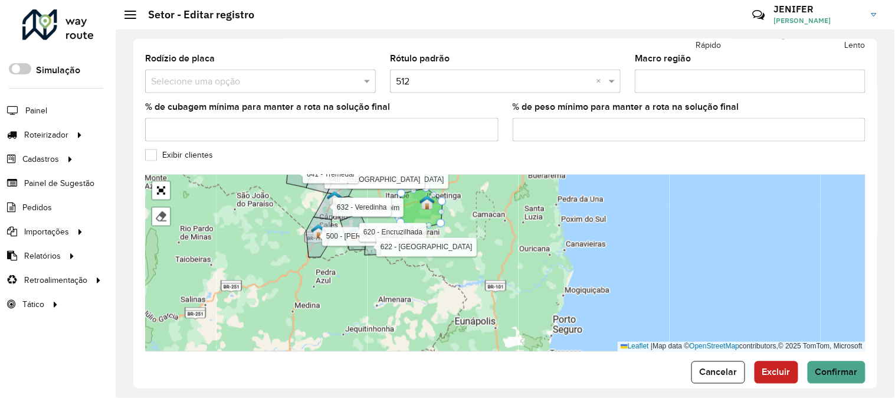
scroll to position [414, 0]
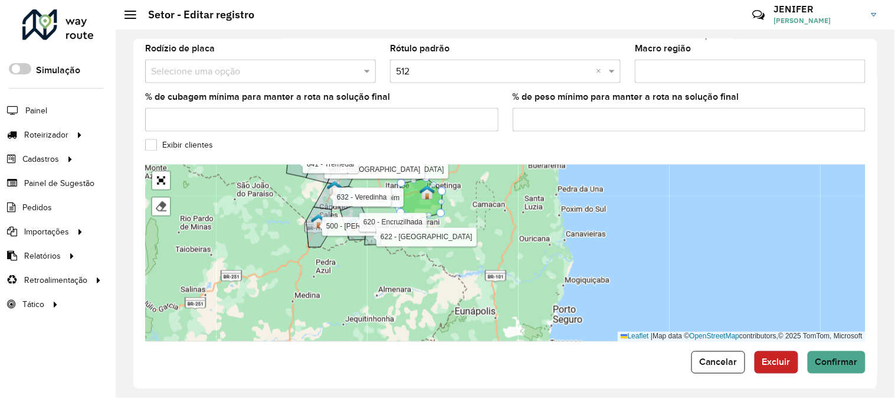
click at [783, 358] on span "Excluir" at bounding box center [777, 362] width 28 height 10
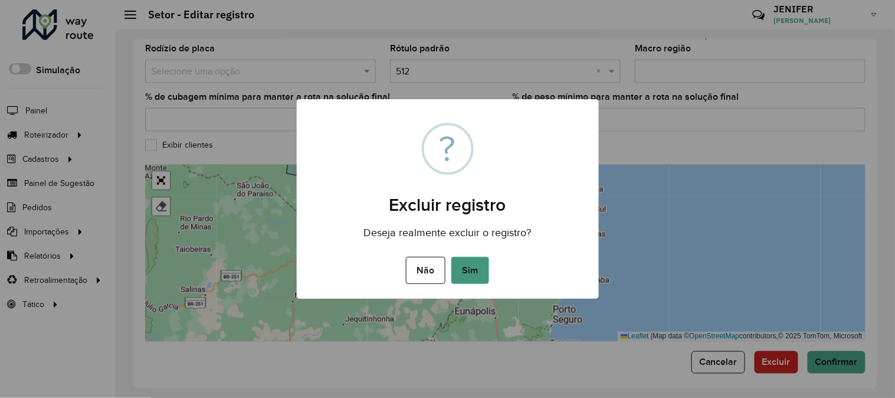
click at [470, 270] on button "Sim" at bounding box center [470, 270] width 38 height 27
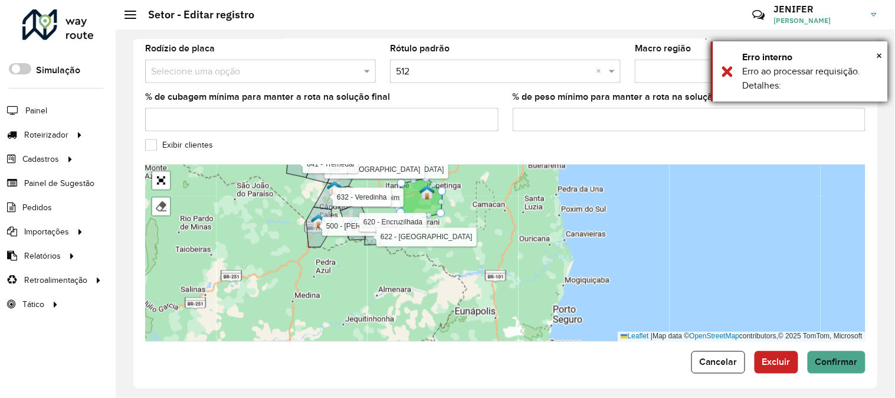
click at [727, 74] on div "× Erro interno Erro ao processar requisição. Detalhes:" at bounding box center [799, 71] width 177 height 60
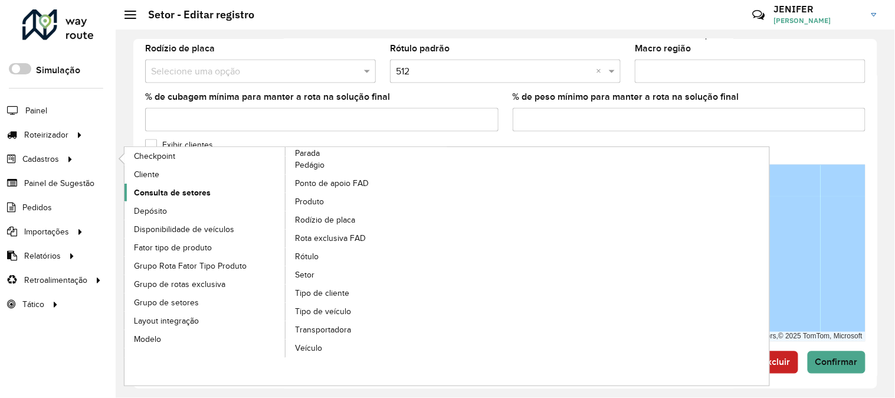
click at [195, 194] on span "Consulta de setores" at bounding box center [172, 193] width 77 height 12
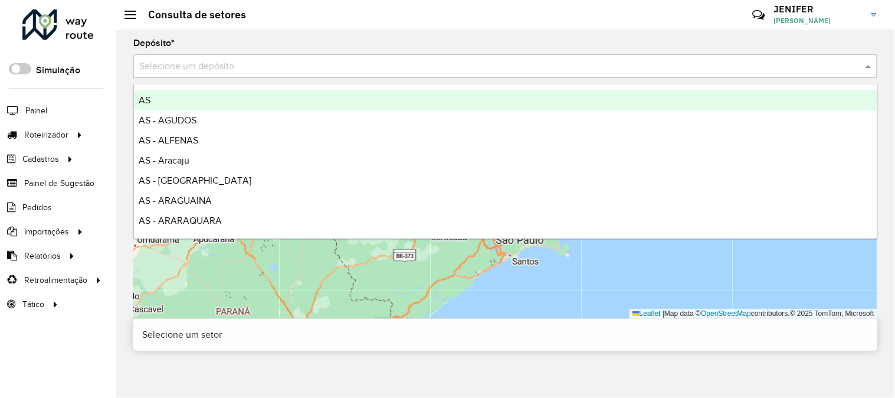
click at [276, 67] on input "text" at bounding box center [493, 67] width 709 height 14
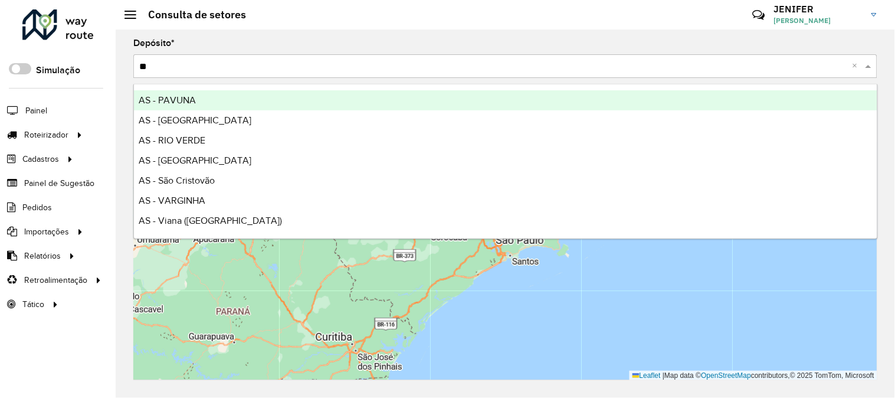
type input "***"
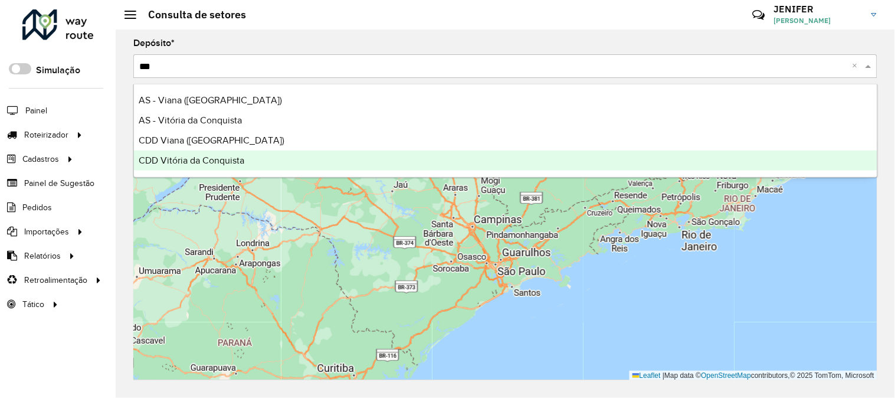
click at [223, 155] on span "CDD Vitória da Conquista" at bounding box center [192, 160] width 106 height 10
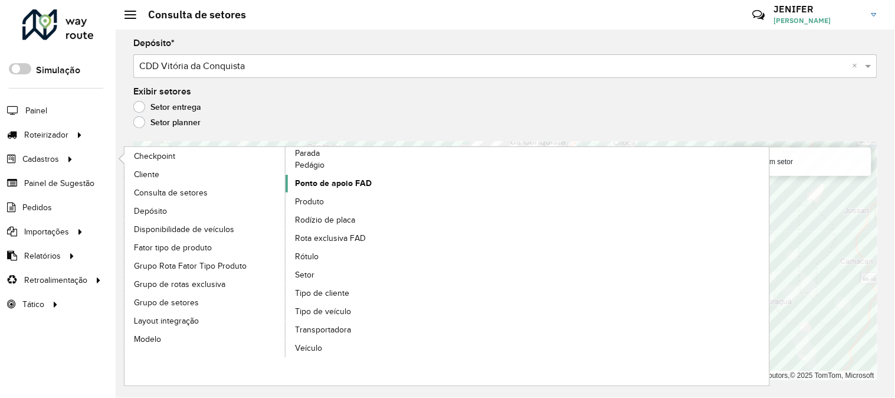
click at [338, 183] on span "Ponto de apoio FAD" at bounding box center [333, 183] width 77 height 12
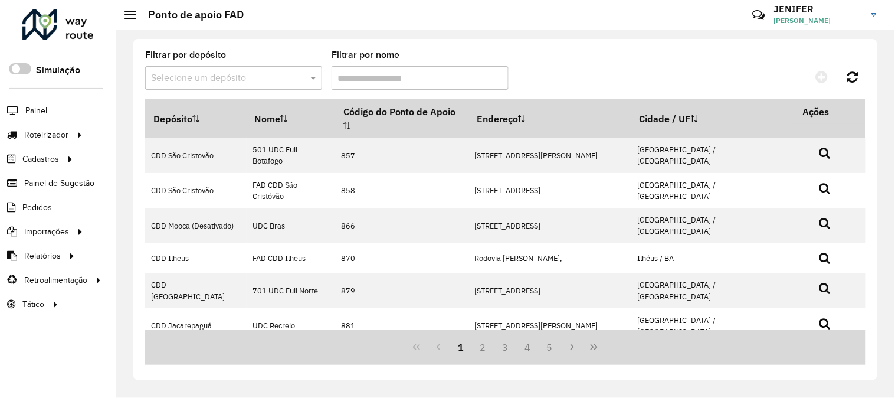
click at [204, 83] on input "text" at bounding box center [222, 78] width 142 height 14
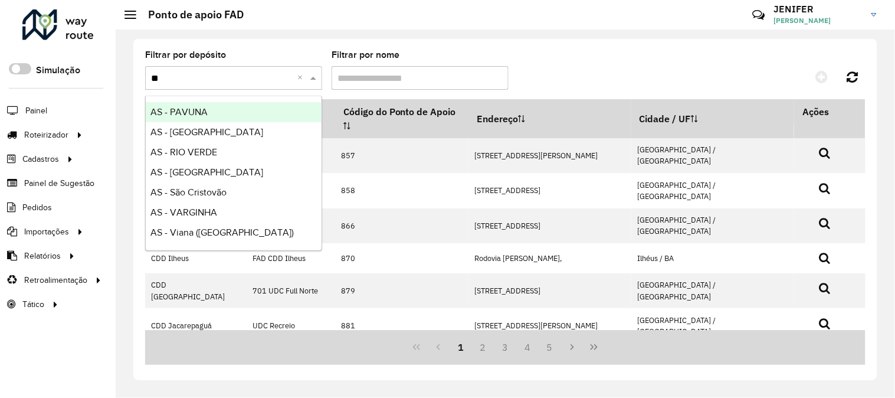
type input "***"
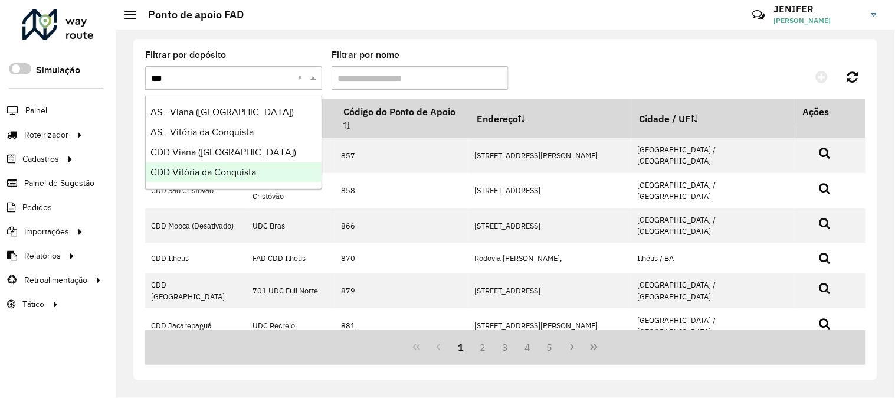
click at [193, 170] on span "CDD Vitória da Conquista" at bounding box center [203, 172] width 106 height 10
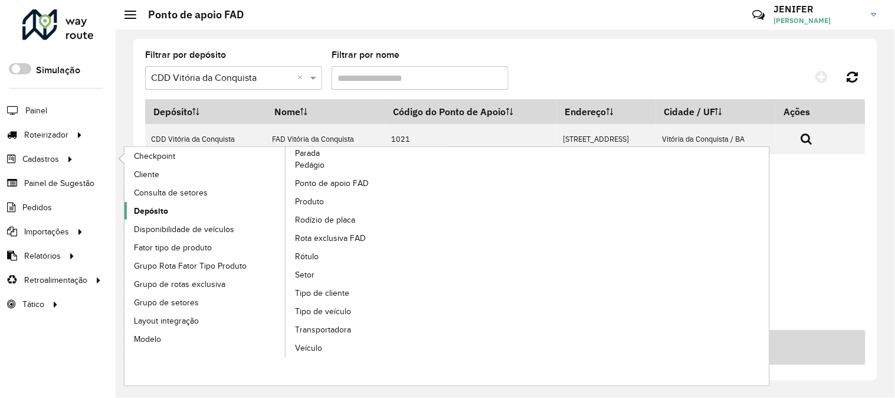
click at [184, 208] on link "Depósito" at bounding box center [206, 211] width 162 height 18
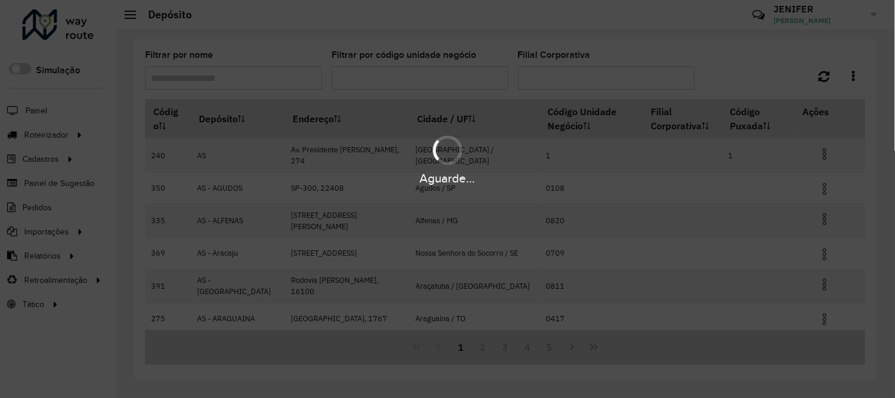
click at [216, 79] on input "Filtrar por nome" at bounding box center [233, 78] width 177 height 24
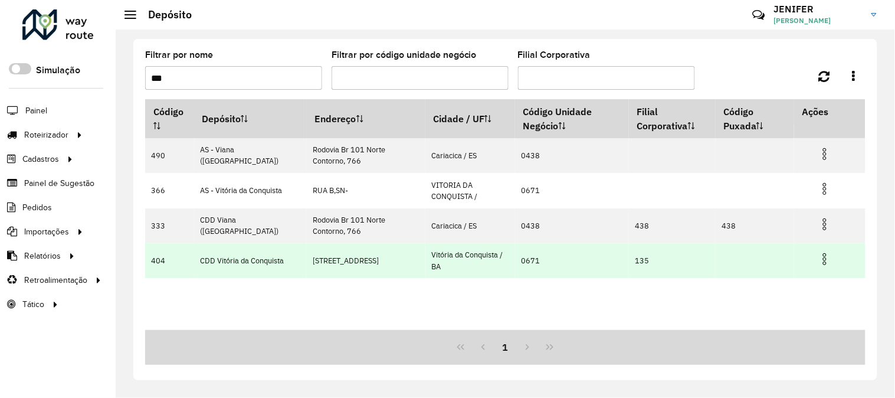
type input "***"
click at [825, 257] on img at bounding box center [825, 259] width 14 height 14
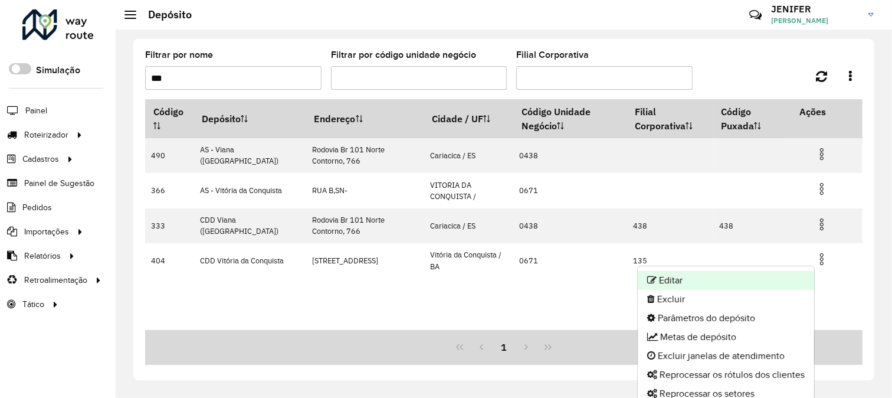
click at [695, 276] on li "Editar" at bounding box center [726, 280] width 176 height 19
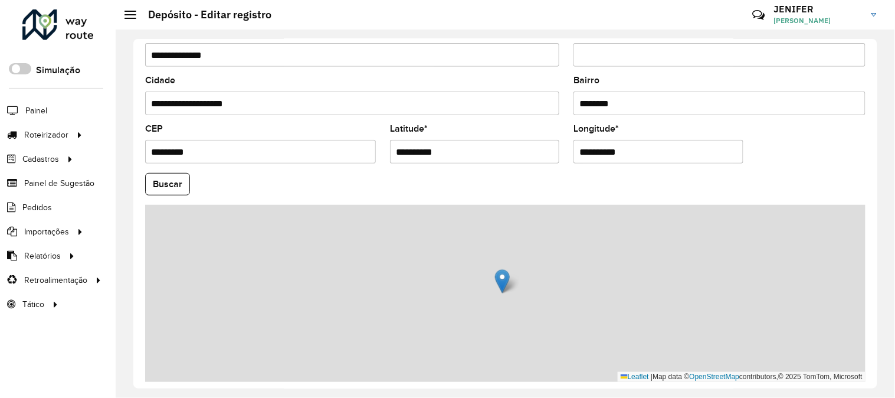
scroll to position [167, 0]
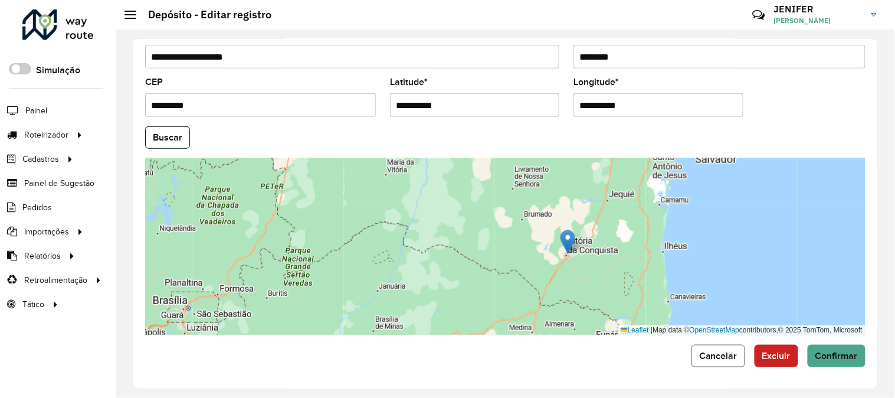
click at [716, 355] on span "Cancelar" at bounding box center [718, 356] width 38 height 10
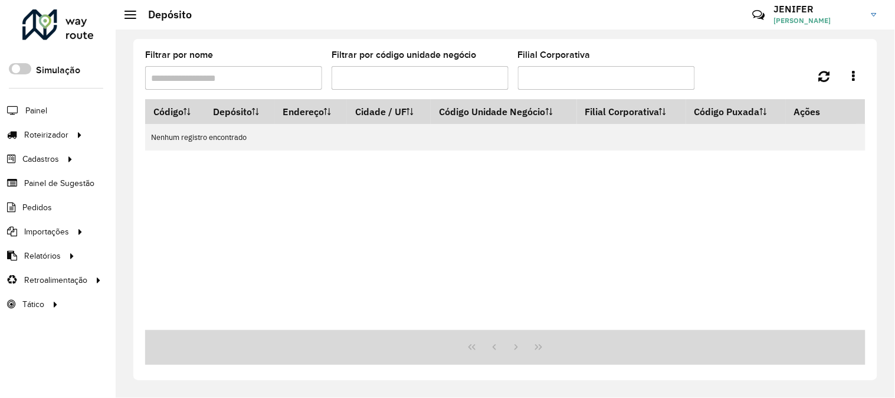
type input "***"
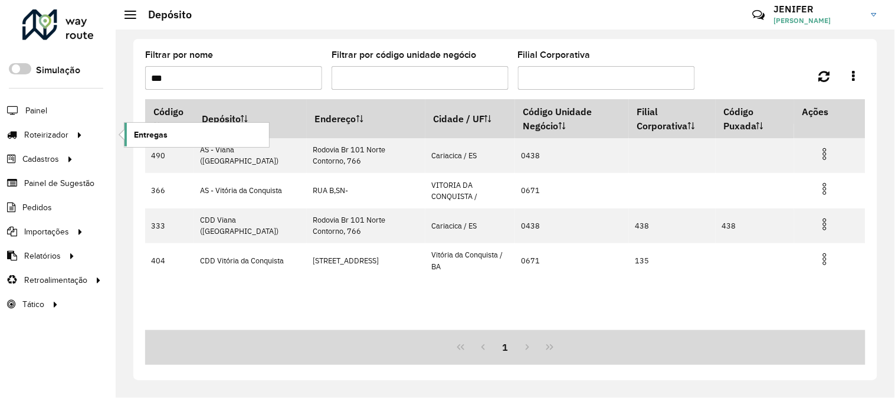
click at [169, 132] on link "Entregas" at bounding box center [197, 135] width 145 height 24
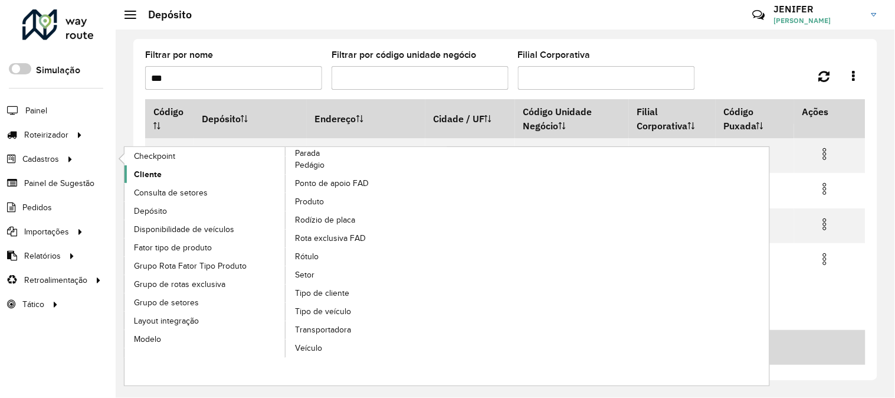
click at [158, 171] on span "Cliente" at bounding box center [148, 174] width 28 height 12
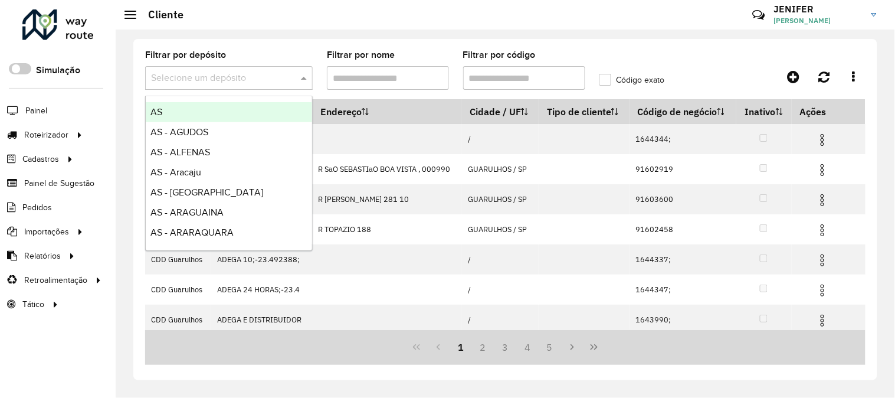
click at [210, 77] on input "text" at bounding box center [217, 78] width 132 height 14
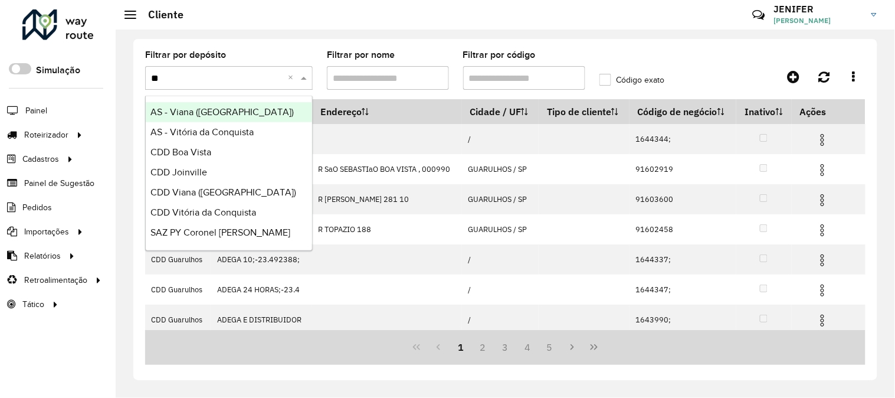
type input "***"
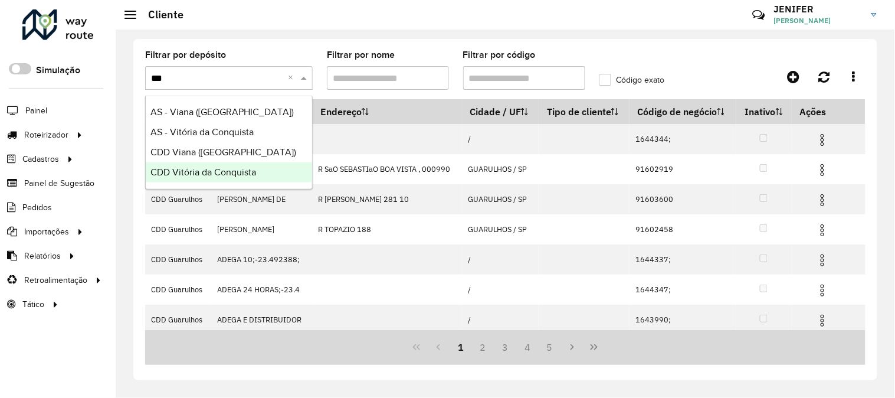
click at [188, 174] on span "CDD Vitória da Conquista" at bounding box center [203, 172] width 106 height 10
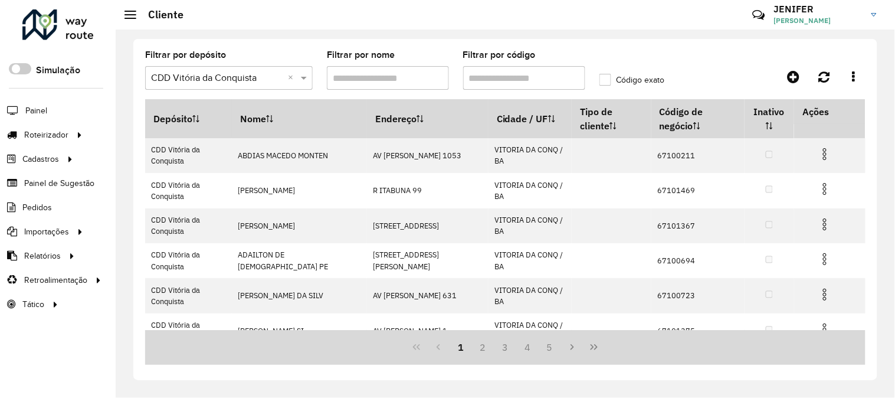
click at [385, 78] on input "Filtrar por nome" at bounding box center [388, 78] width 122 height 24
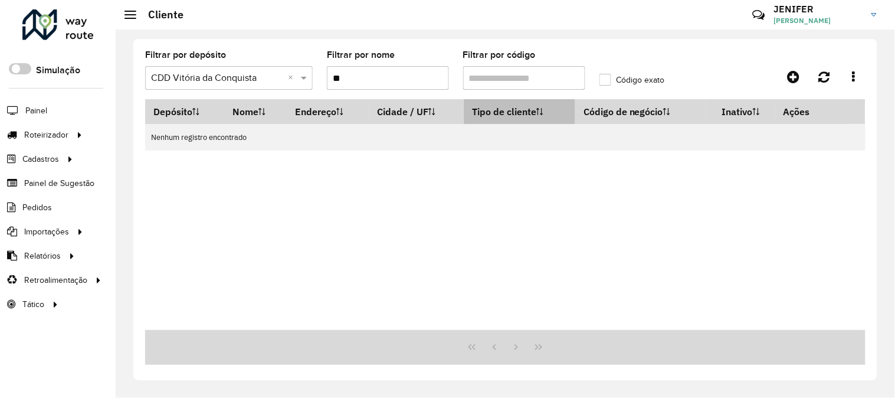
type input "*"
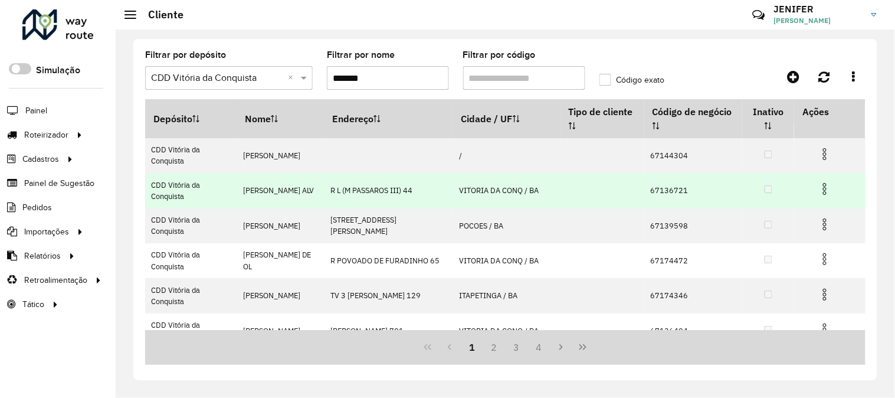
type input "*******"
click at [861, 193] on td at bounding box center [830, 189] width 71 height 30
click at [825, 187] on img at bounding box center [825, 189] width 14 height 14
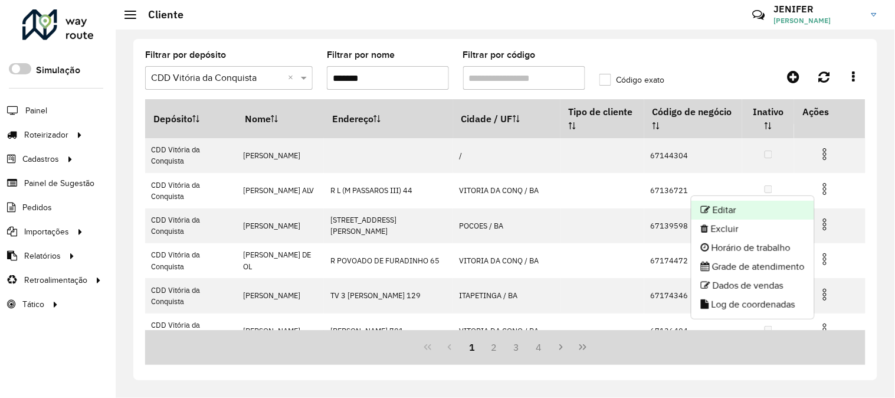
click at [737, 208] on li "Editar" at bounding box center [753, 210] width 123 height 19
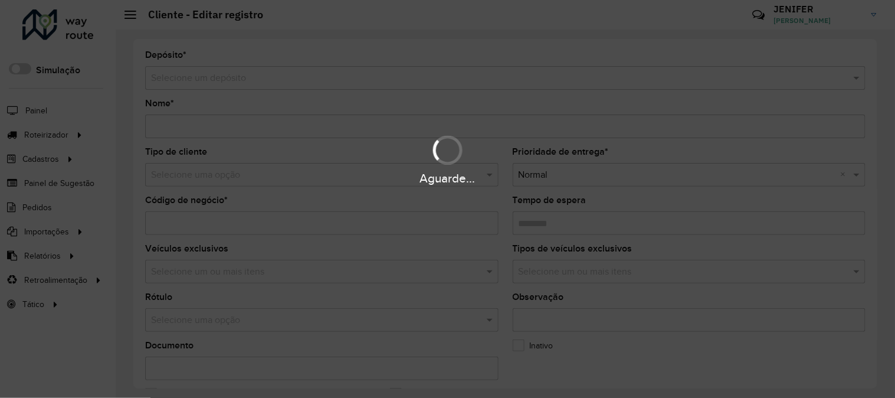
type input "**********"
type input "********"
type input "**********"
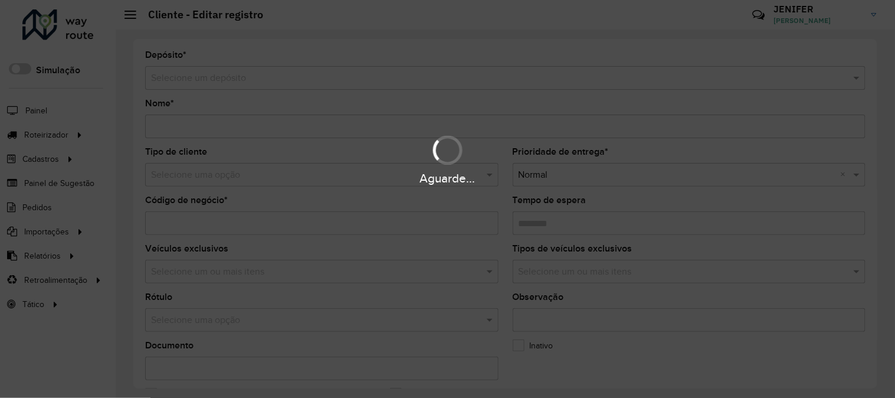
type input "*******"
type input "********"
type input "**********"
drag, startPoint x: 876, startPoint y: 148, endPoint x: 873, endPoint y: 156, distance: 8.6
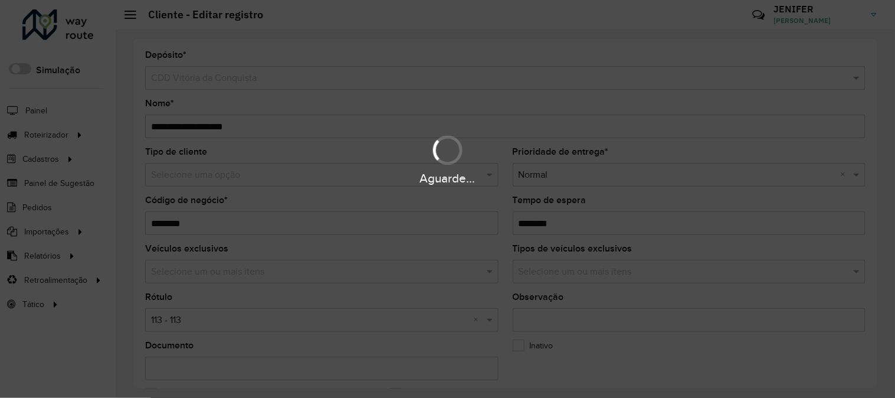
click at [873, 156] on div "Aguarde..." at bounding box center [447, 159] width 895 height 56
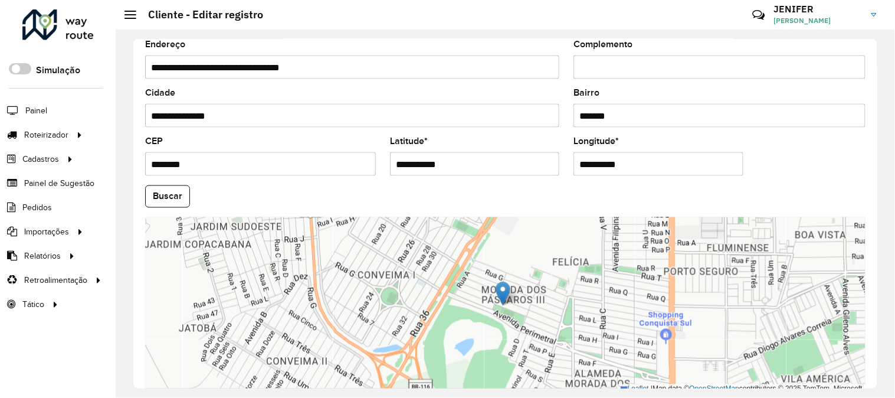
click at [855, 333] on div "Leaflet | Map data © OpenStreetMap contributors,© 2025 TomTom, Microsoft" at bounding box center [505, 305] width 721 height 177
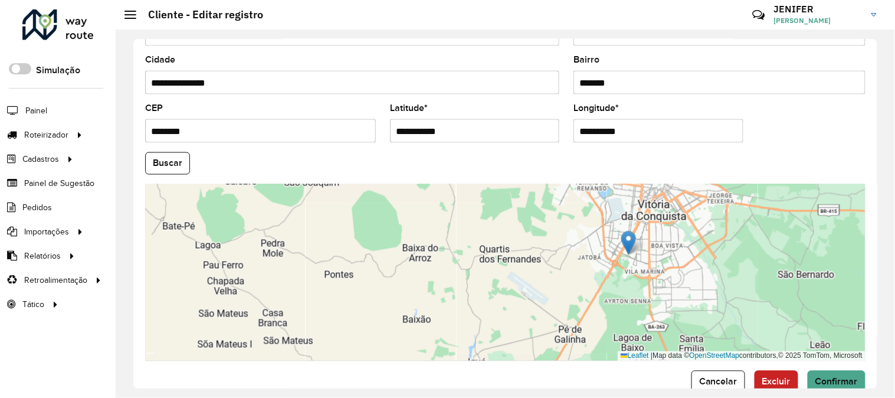
scroll to position [457, 0]
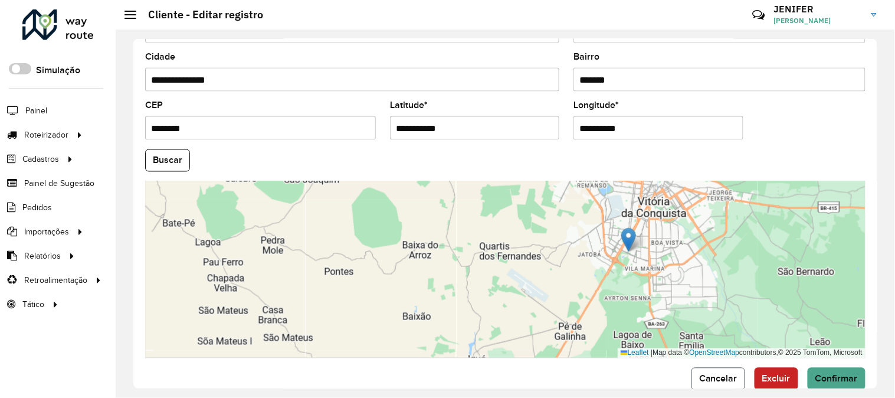
click at [705, 370] on button "Cancelar" at bounding box center [719, 379] width 54 height 22
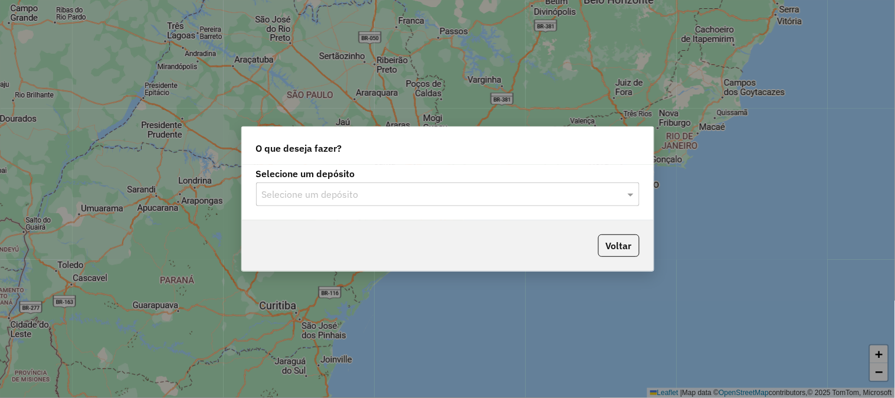
click at [305, 189] on input "text" at bounding box center [436, 195] width 348 height 14
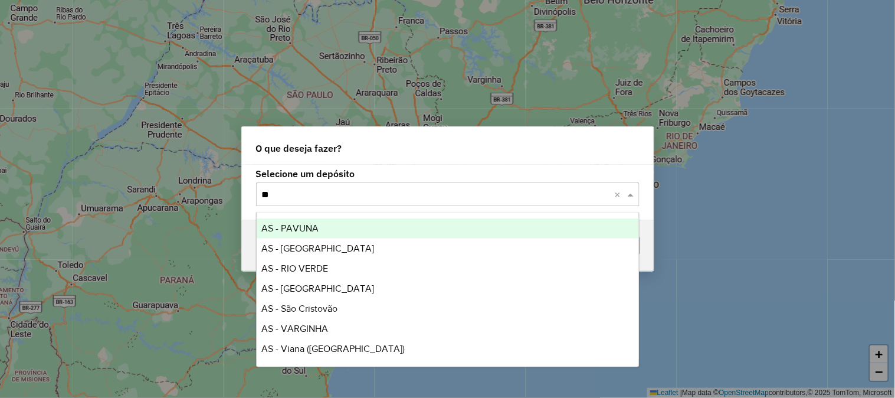
type input "***"
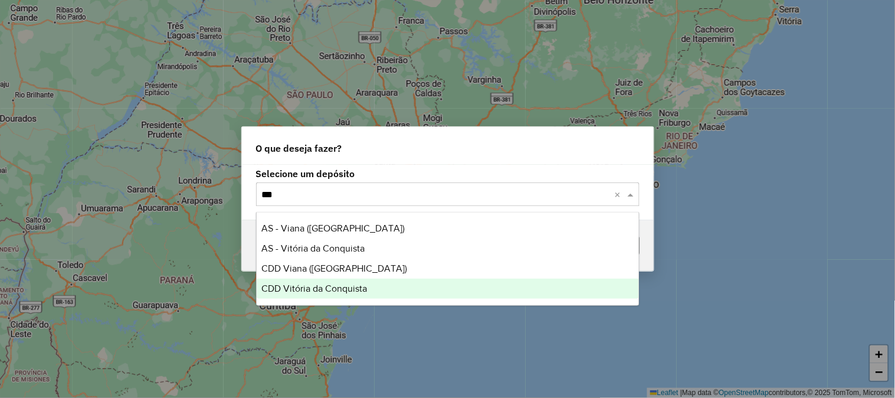
click at [327, 286] on span "CDD Vitória da Conquista" at bounding box center [314, 288] width 106 height 10
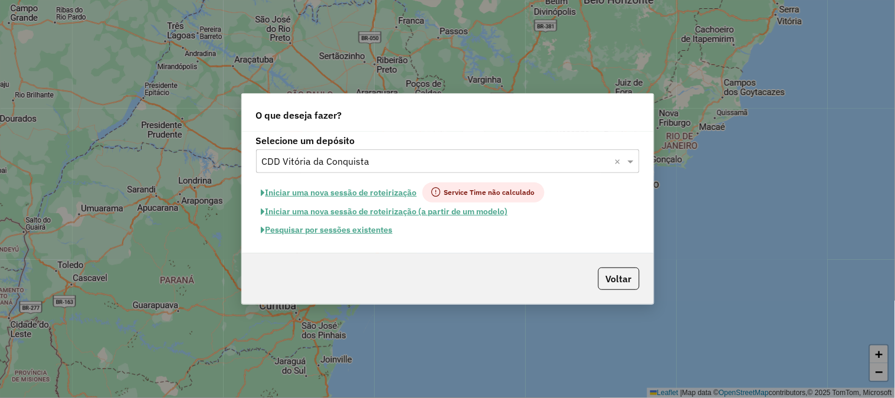
click at [344, 234] on button "Pesquisar por sessões existentes" at bounding box center [327, 230] width 142 height 18
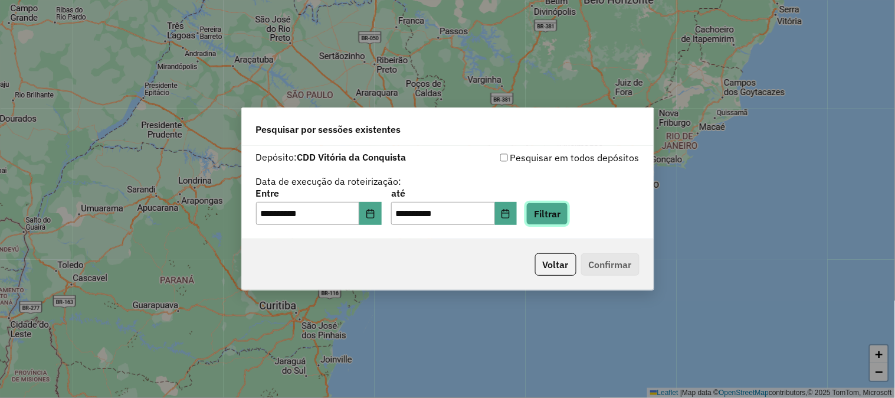
click at [568, 220] on button "Filtrar" at bounding box center [547, 213] width 42 height 22
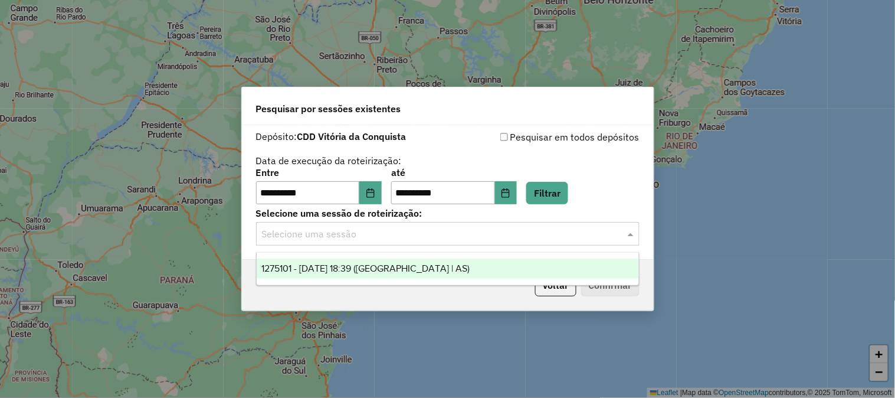
click at [394, 230] on input "text" at bounding box center [436, 234] width 348 height 14
click at [361, 266] on span "1275101 - 13/09/2025 18:39 (Rota | AS)" at bounding box center [365, 268] width 208 height 10
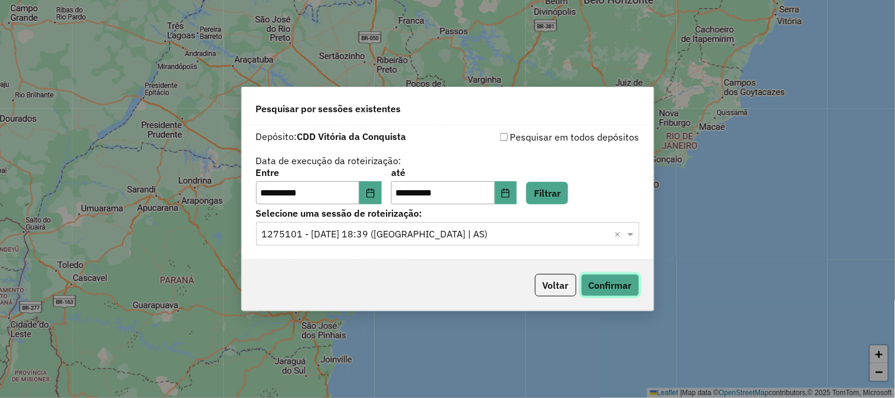
click at [628, 290] on button "Confirmar" at bounding box center [610, 285] width 58 height 22
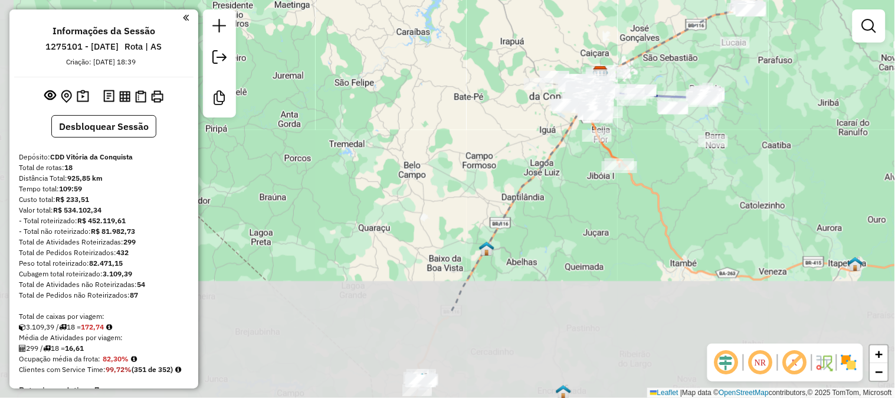
drag, startPoint x: 608, startPoint y: 268, endPoint x: 764, endPoint y: 138, distance: 202.8
click at [758, 145] on div "Janela de atendimento Grade de atendimento Capacidade Transportadoras Veículos …" at bounding box center [447, 199] width 895 height 398
click at [760, 142] on div "Janela de atendimento Grade de atendimento Capacidade Transportadoras Veículos …" at bounding box center [447, 199] width 895 height 398
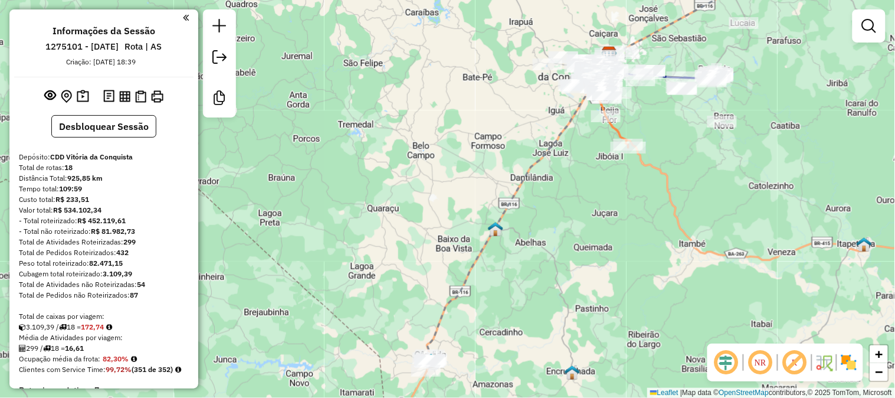
drag, startPoint x: 539, startPoint y: 234, endPoint x: 577, endPoint y: 166, distance: 77.5
click at [574, 173] on div "Janela de atendimento Grade de atendimento Capacidade Transportadoras Veículos …" at bounding box center [447, 199] width 895 height 398
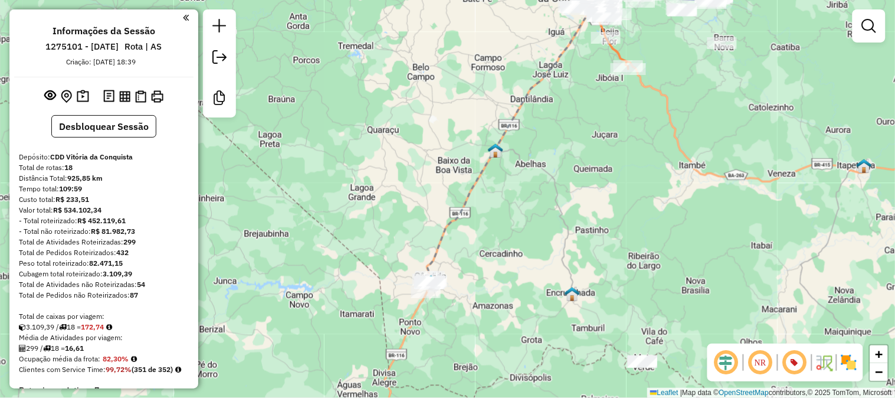
drag, startPoint x: 643, startPoint y: 233, endPoint x: 587, endPoint y: 207, distance: 62.0
click at [598, 205] on div "Janela de atendimento Grade de atendimento Capacidade Transportadoras Veículos …" at bounding box center [447, 199] width 895 height 398
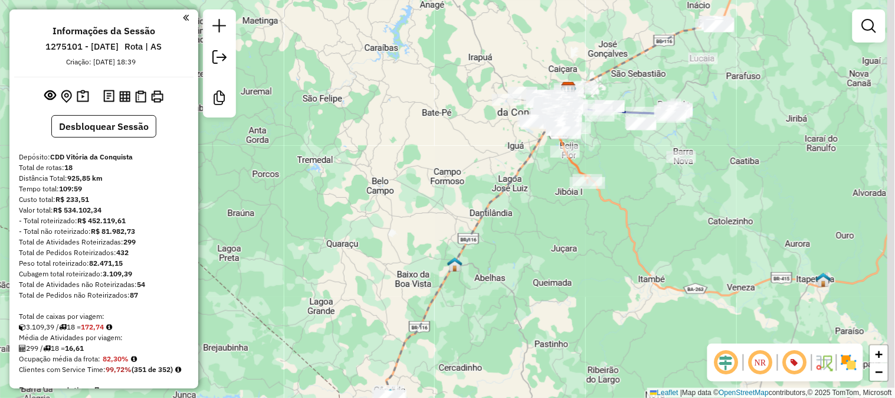
drag, startPoint x: 534, startPoint y: 207, endPoint x: 498, endPoint y: 279, distance: 80.2
click at [498, 279] on div "Janela de atendimento Grade de atendimento Capacidade Transportadoras Veículos …" at bounding box center [447, 199] width 895 height 398
